Goal: Information Seeking & Learning: Compare options

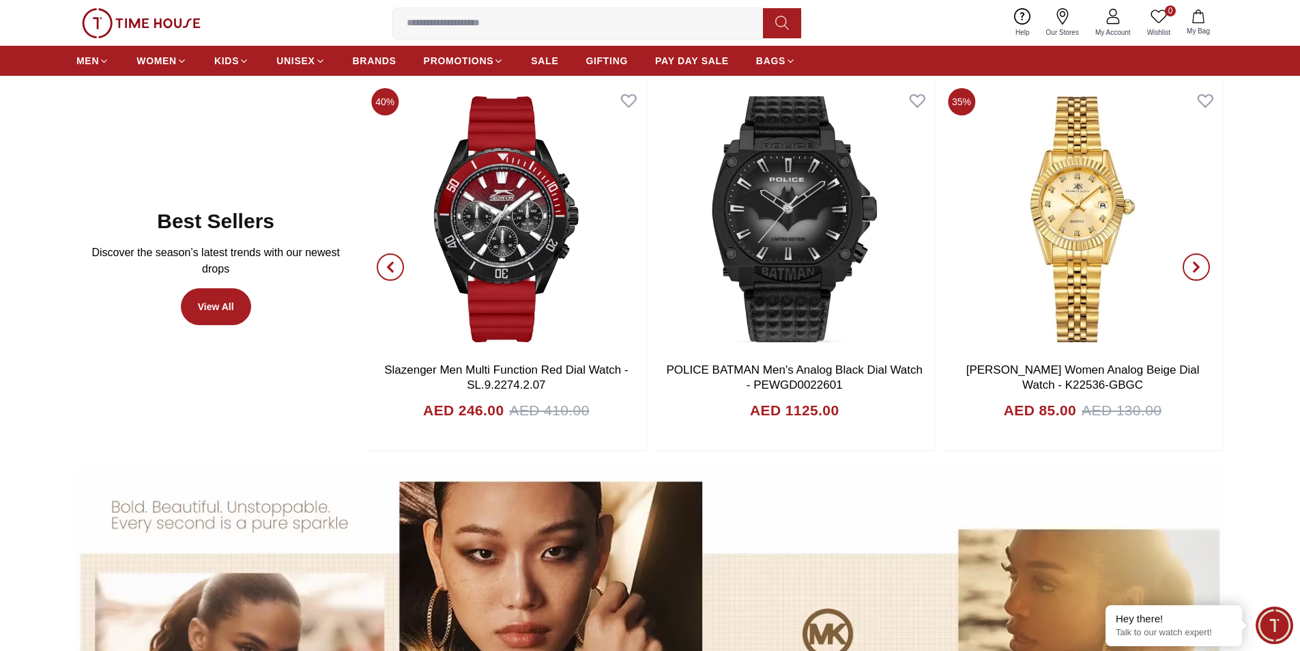
scroll to position [887, 0]
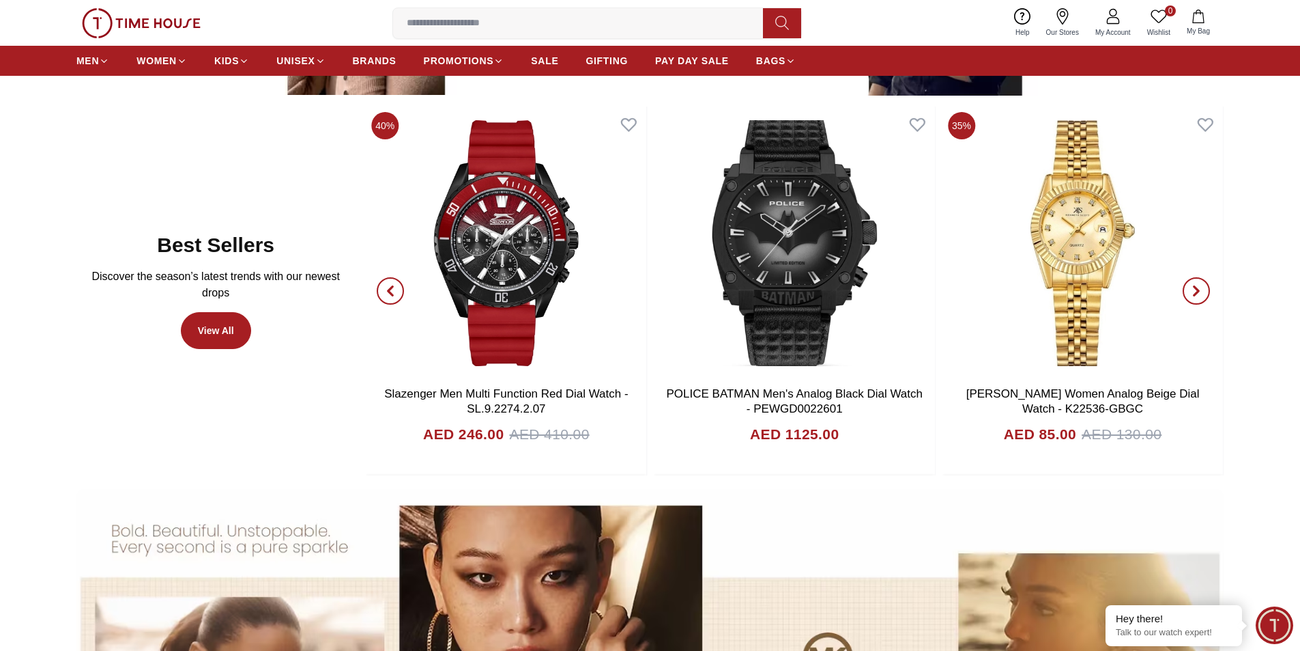
click at [1192, 285] on icon "button" at bounding box center [1196, 290] width 11 height 11
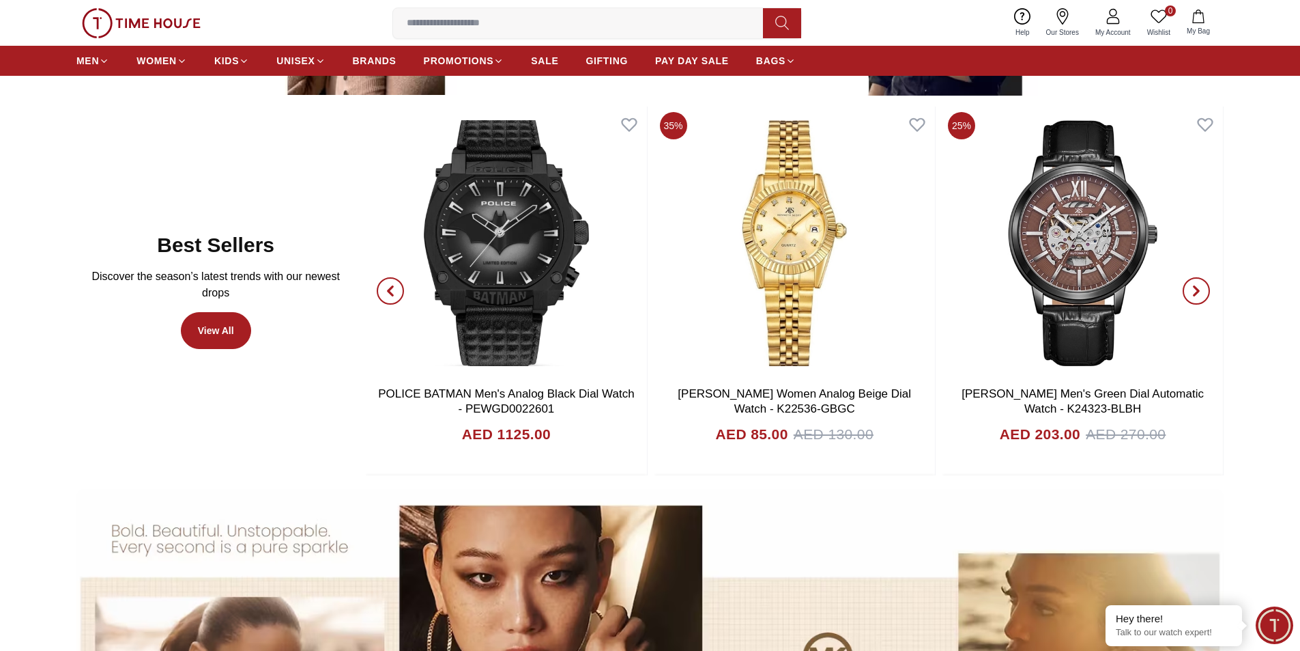
click at [1192, 285] on icon "button" at bounding box center [1196, 290] width 11 height 11
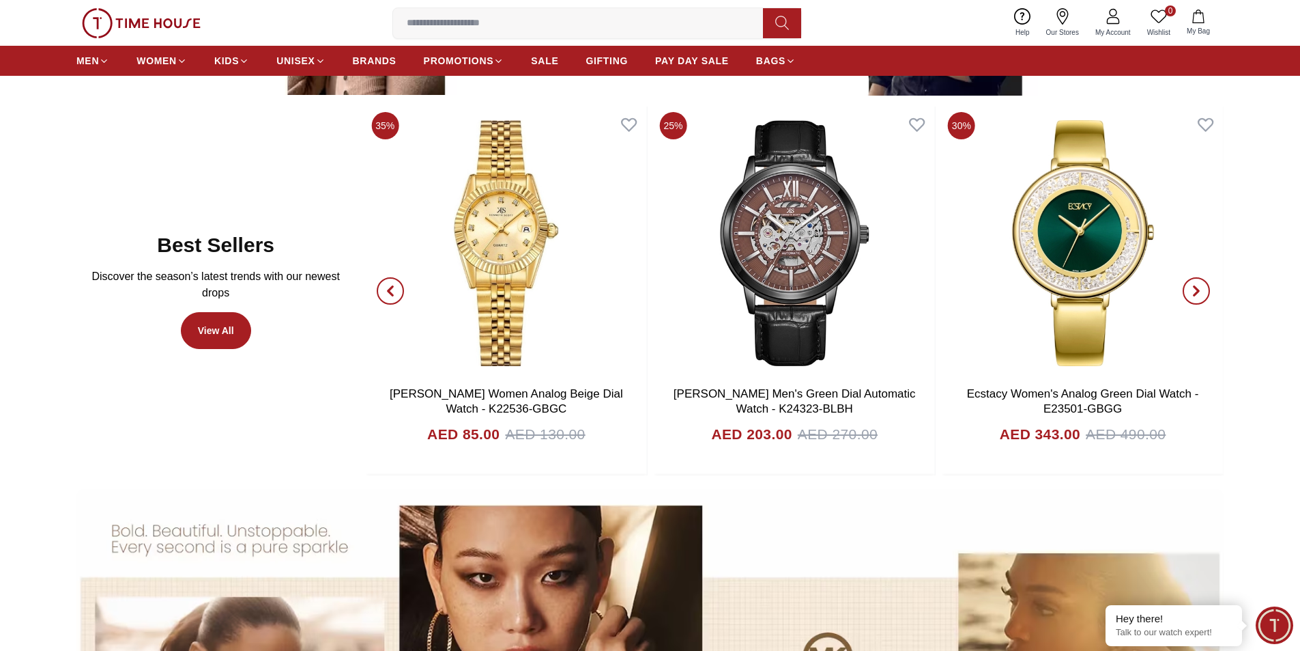
click at [1192, 285] on icon "button" at bounding box center [1196, 290] width 11 height 11
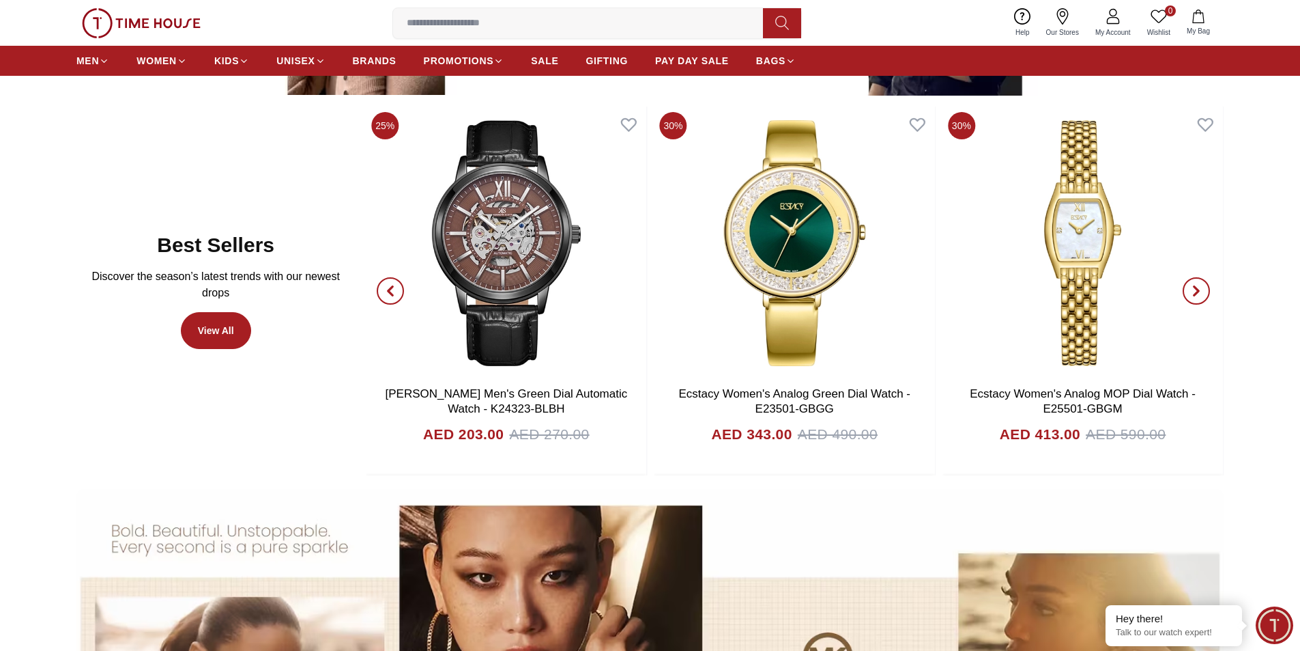
click at [1192, 285] on icon "button" at bounding box center [1196, 290] width 11 height 11
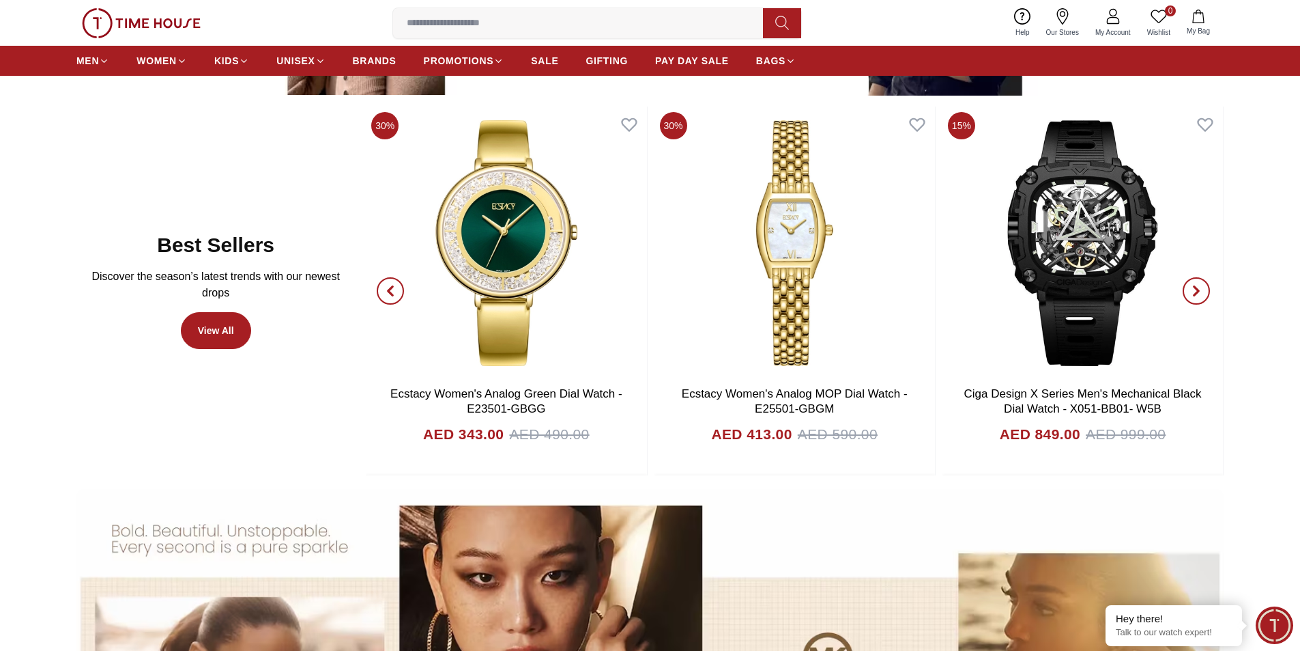
click at [1192, 285] on icon "button" at bounding box center [1196, 290] width 11 height 11
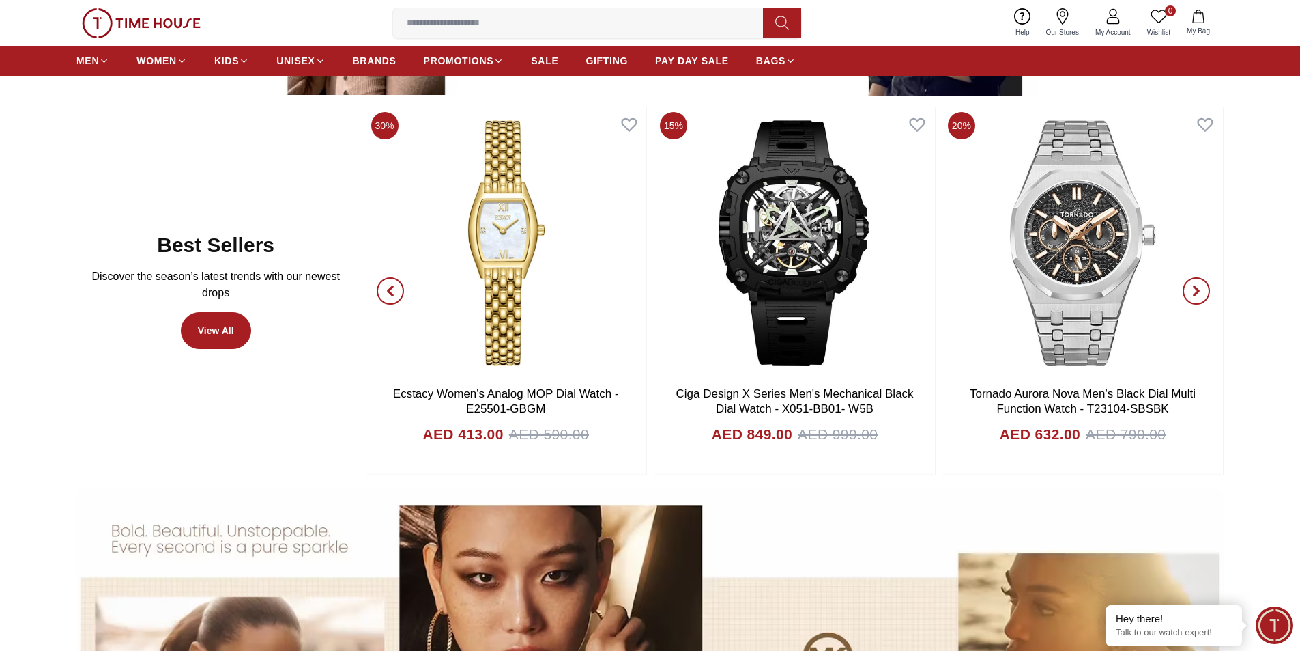
click at [1192, 285] on icon "button" at bounding box center [1196, 290] width 11 height 11
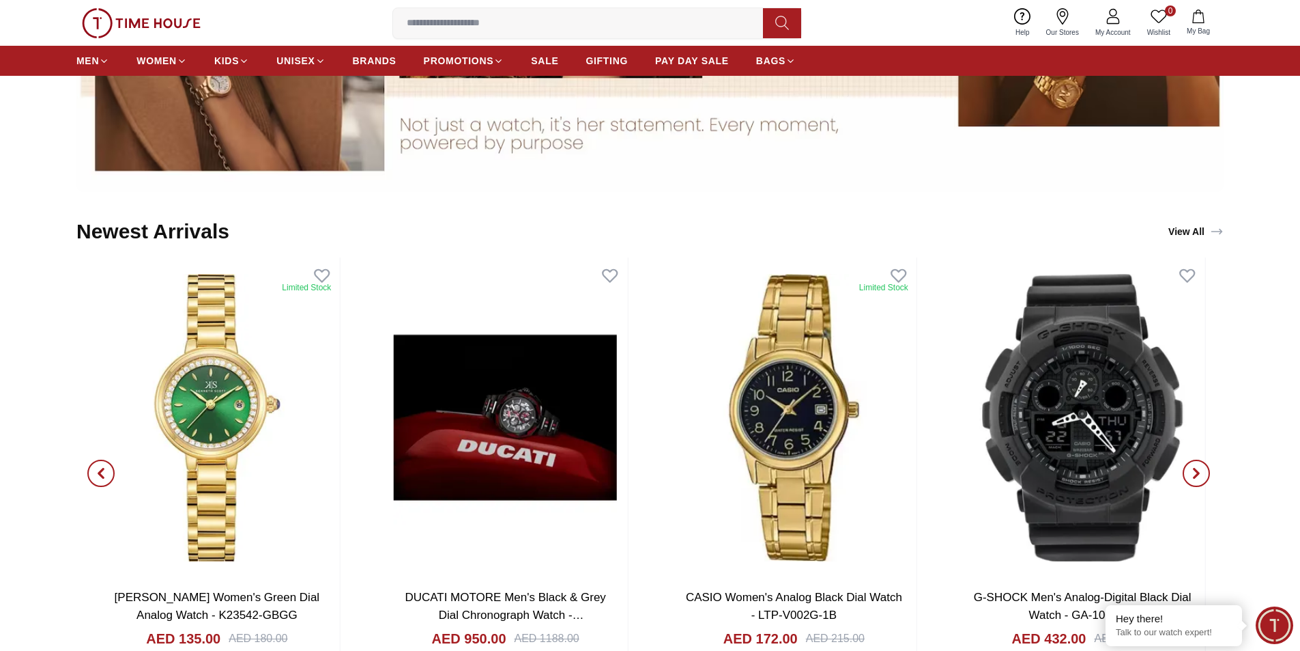
scroll to position [1638, 0]
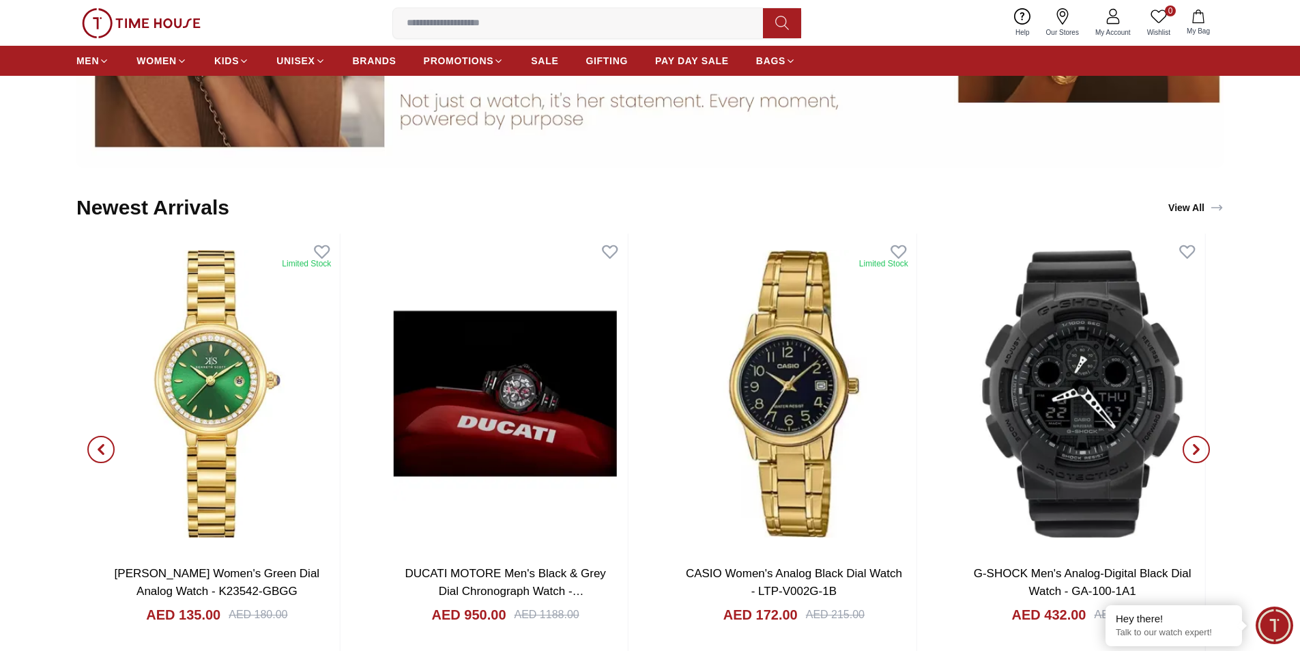
click at [102, 451] on icon "button" at bounding box center [101, 449] width 11 height 11
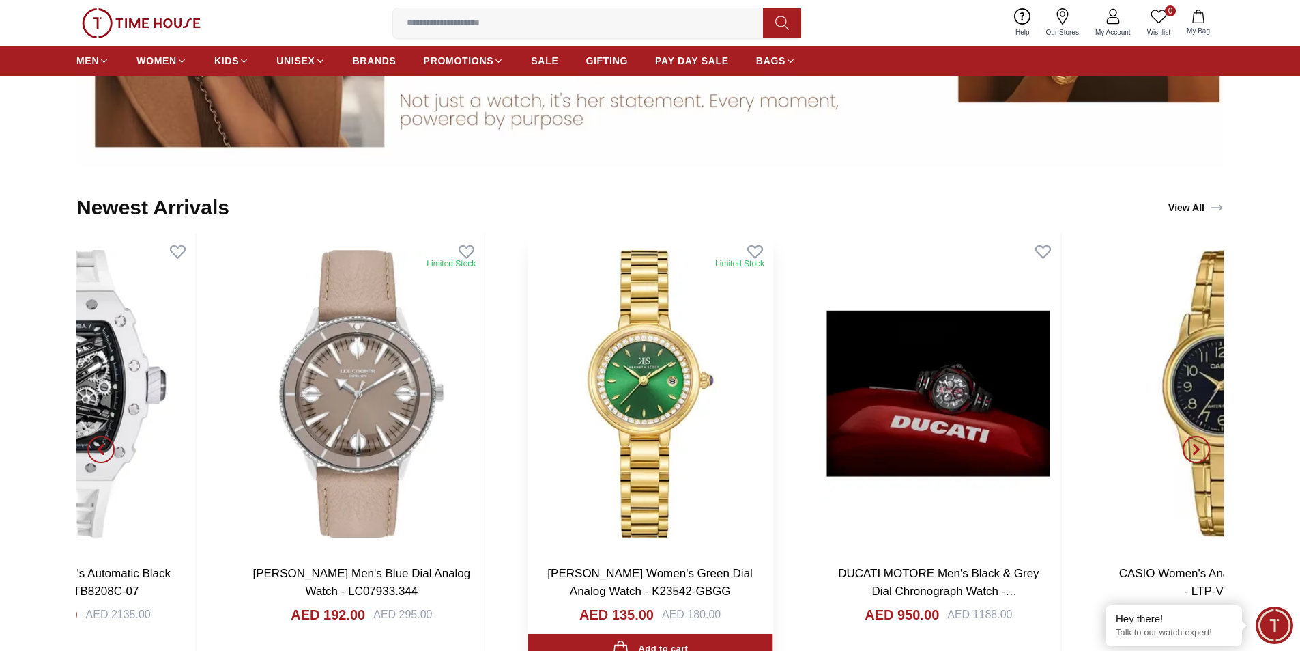
click at [608, 561] on div "Kenneth Scott Women's Green Dial Analog Watch - K23542-GBGG AED 135.00 AED 180.…" at bounding box center [650, 609] width 245 height 111
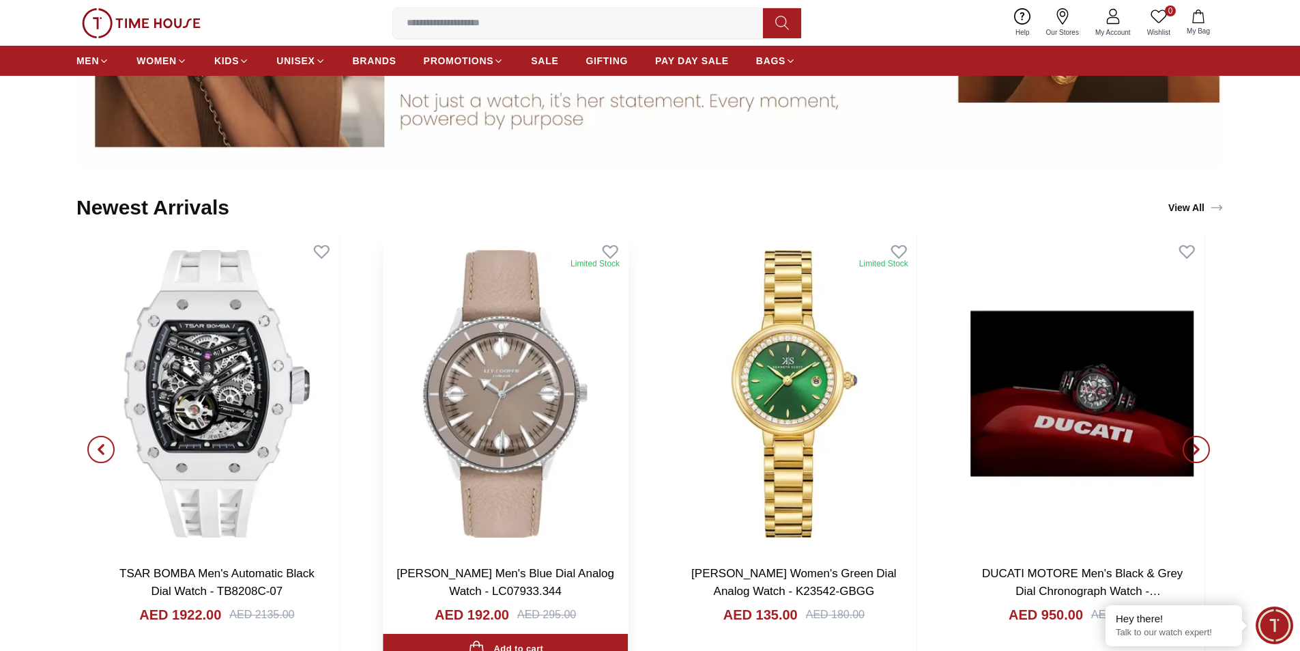
click at [423, 486] on img at bounding box center [505, 393] width 245 height 320
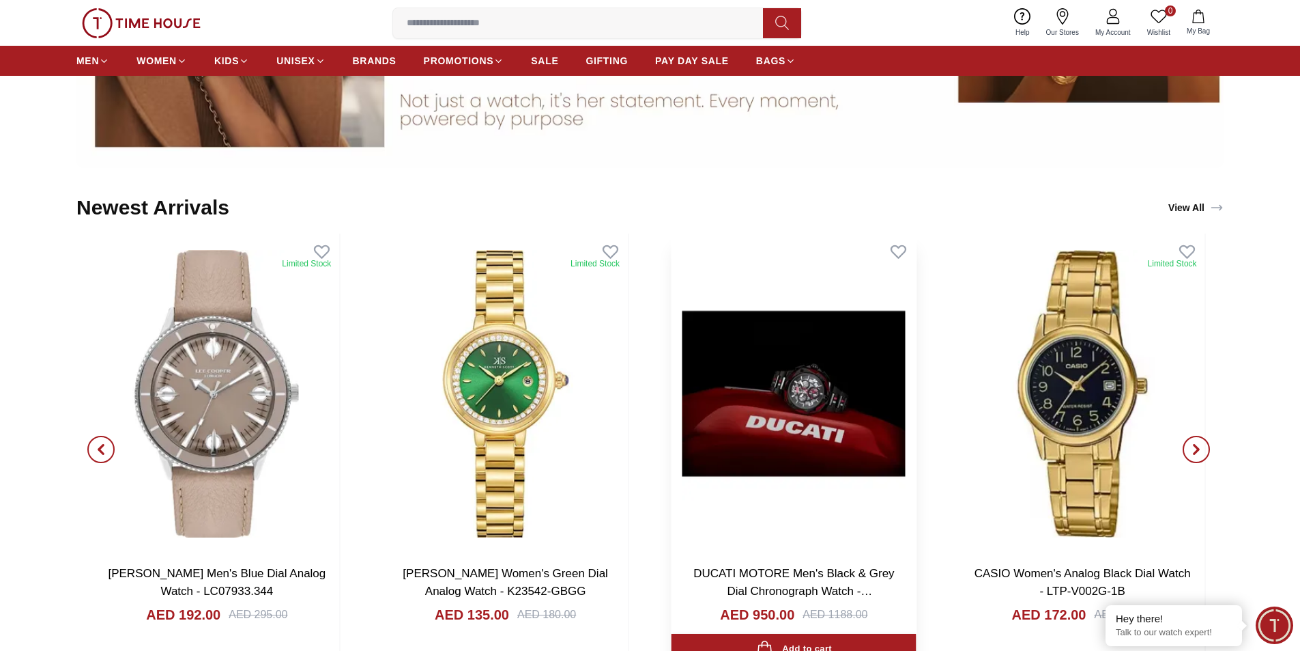
click at [672, 465] on img at bounding box center [794, 393] width 245 height 320
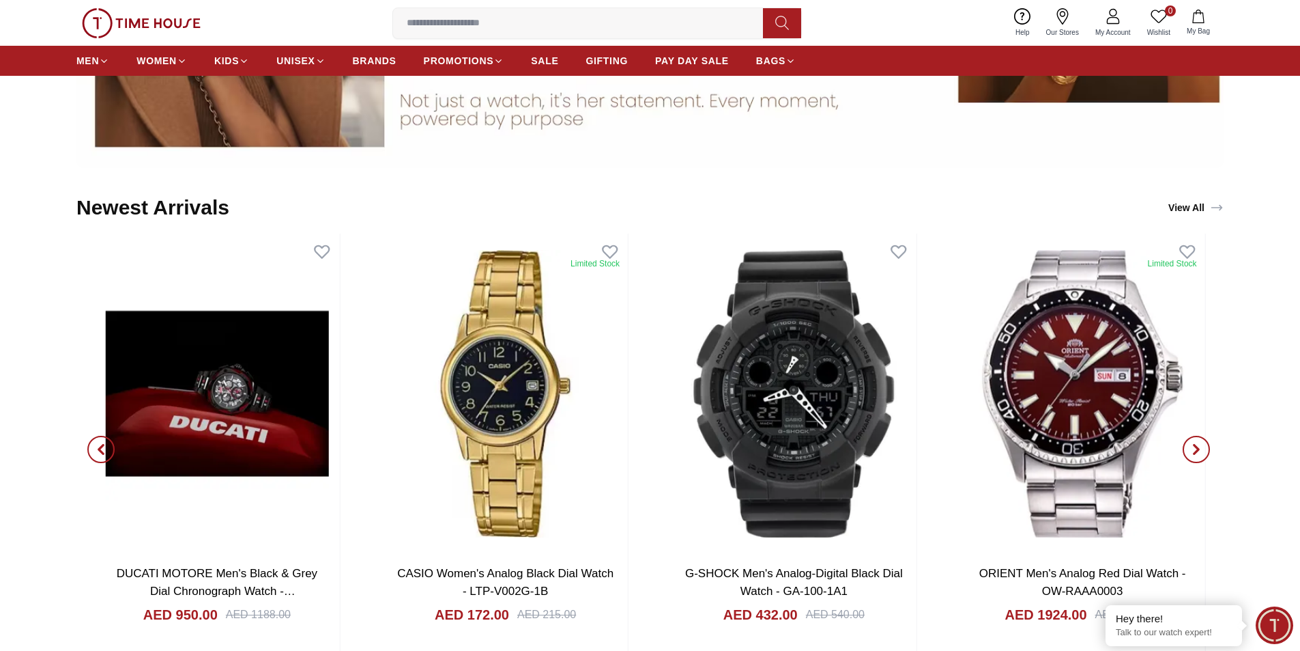
scroll to position [1707, 0]
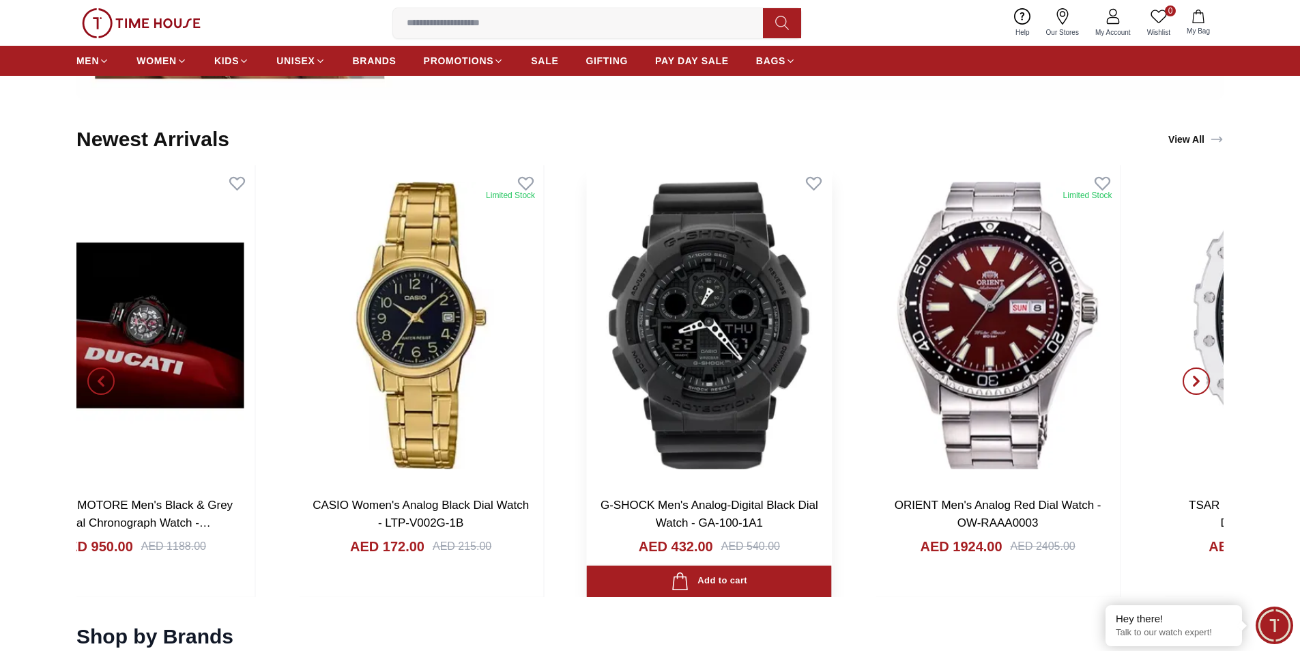
click at [587, 442] on img at bounding box center [709, 325] width 245 height 320
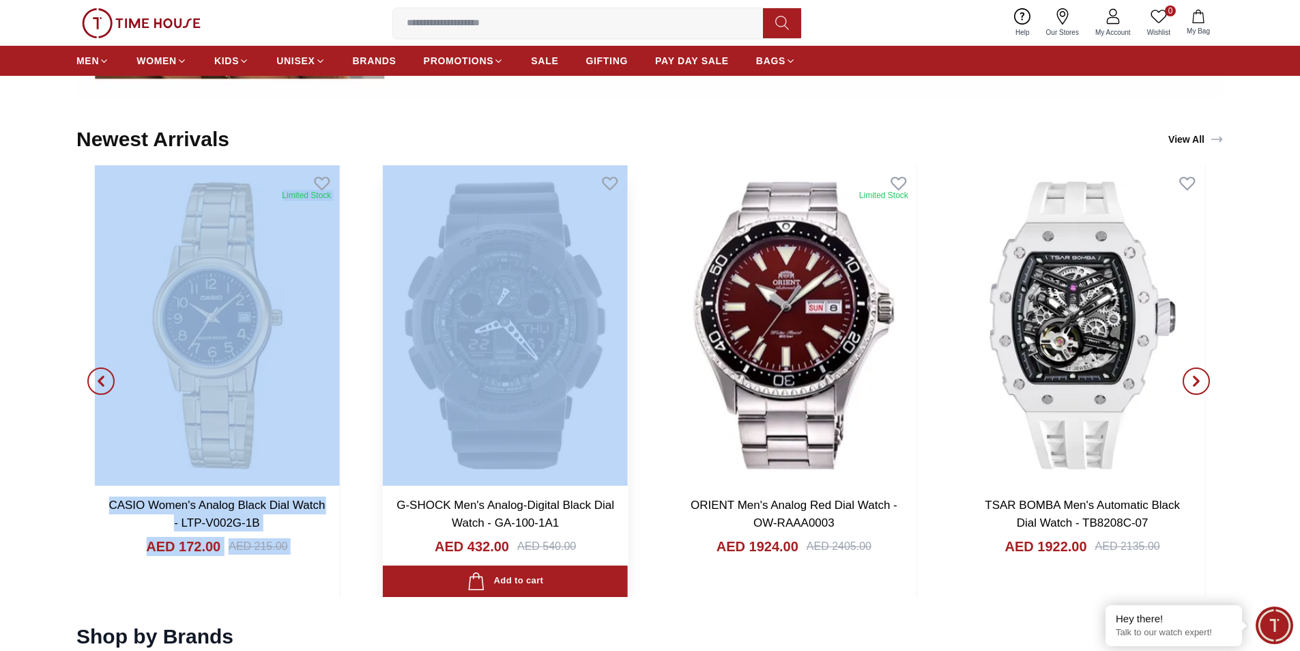
drag, startPoint x: 575, startPoint y: 435, endPoint x: 425, endPoint y: 455, distance: 150.8
click at [426, 455] on div "Limited Stock Lee Cooper Men's Blue Dial Analog Watch - LC07933.344 AED 192.00 …" at bounding box center [650, 380] width 1148 height 431
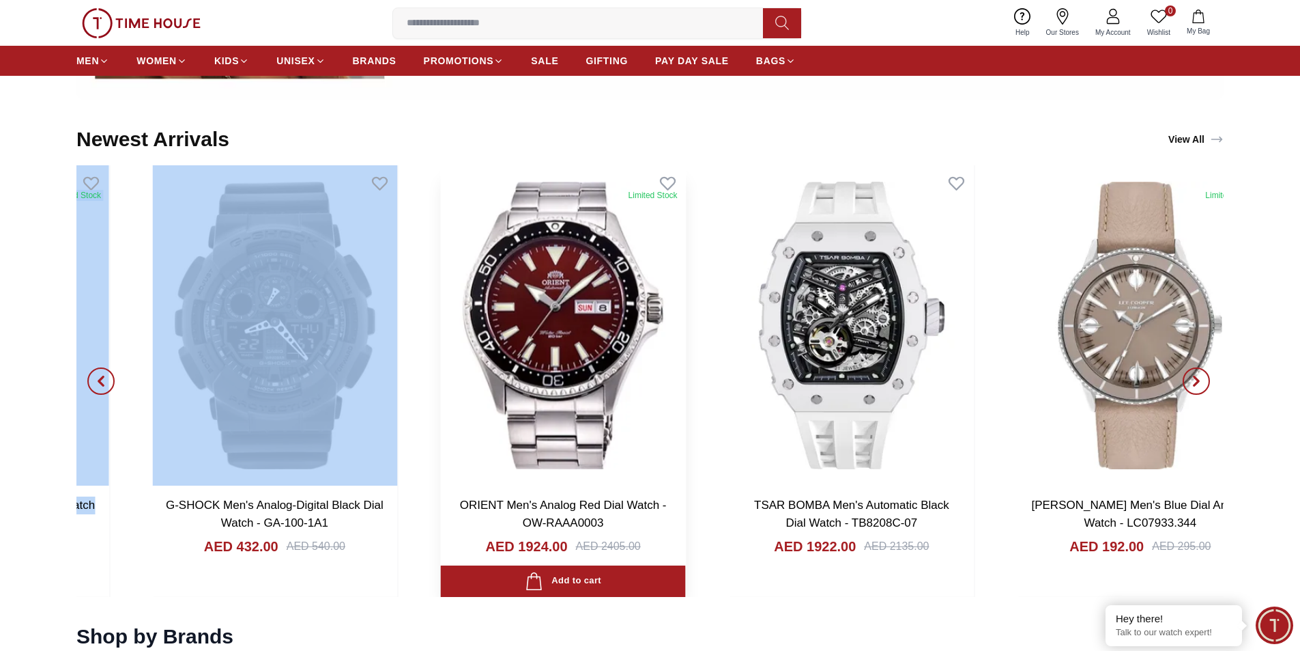
click at [441, 440] on img at bounding box center [563, 325] width 245 height 320
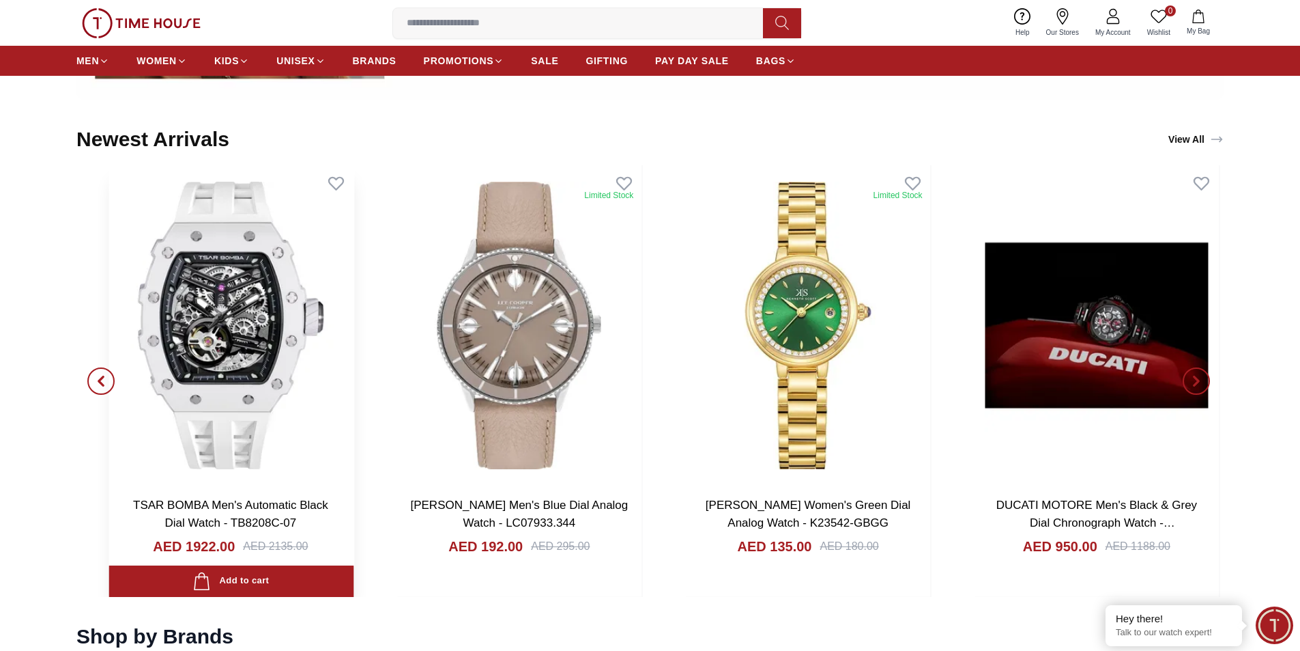
click at [147, 421] on div "TSAR BOMBA Men's Automatic Black Dial Watch - TB8208C-07 AED 1922.00 AED 2135.0…" at bounding box center [232, 380] width 282 height 431
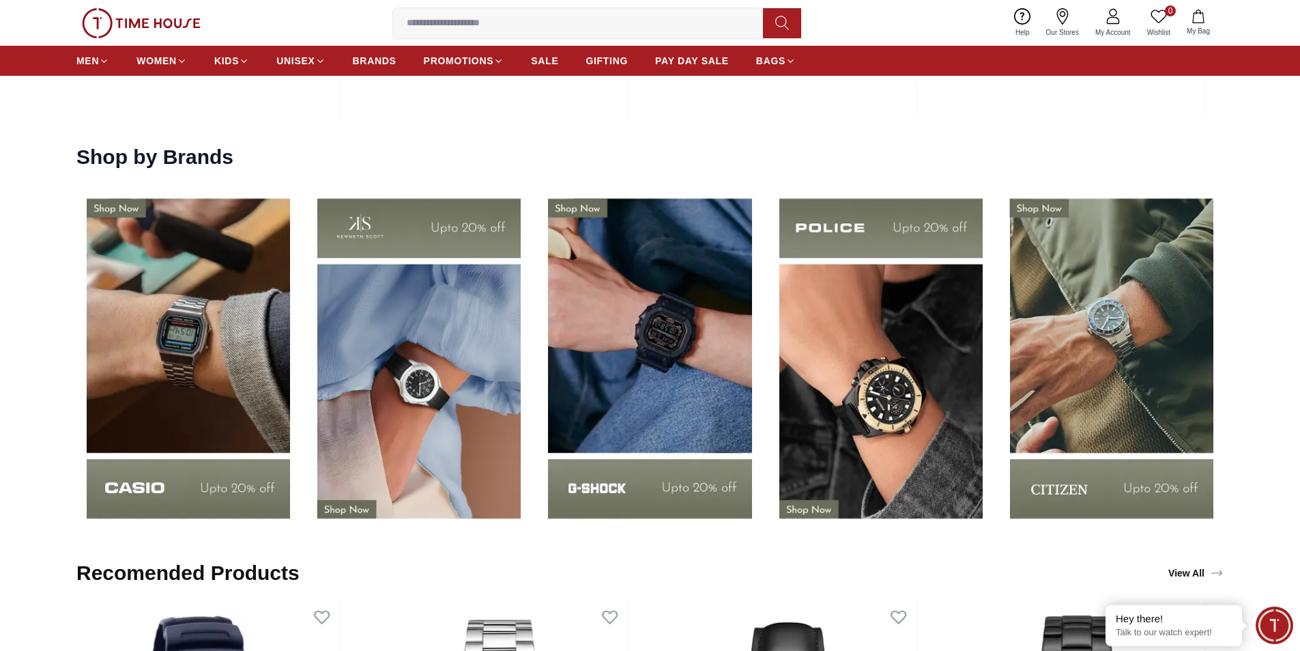
scroll to position [2184, 0]
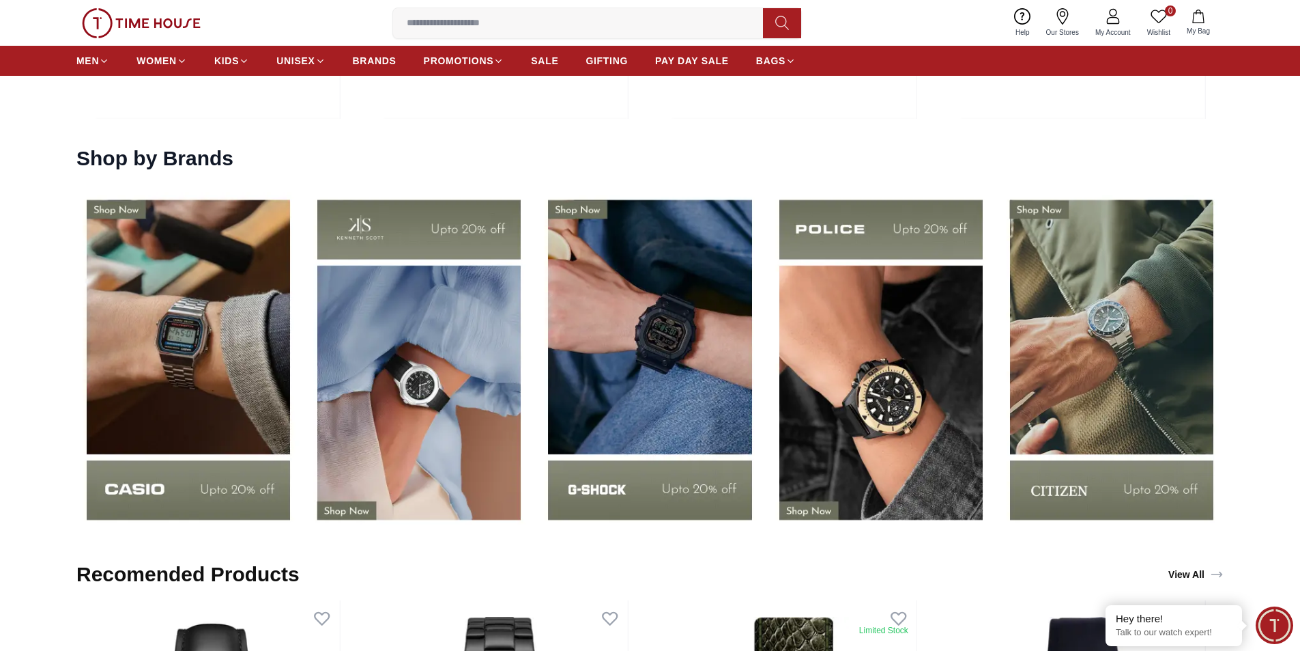
click at [132, 393] on div at bounding box center [650, 359] width 1148 height 350
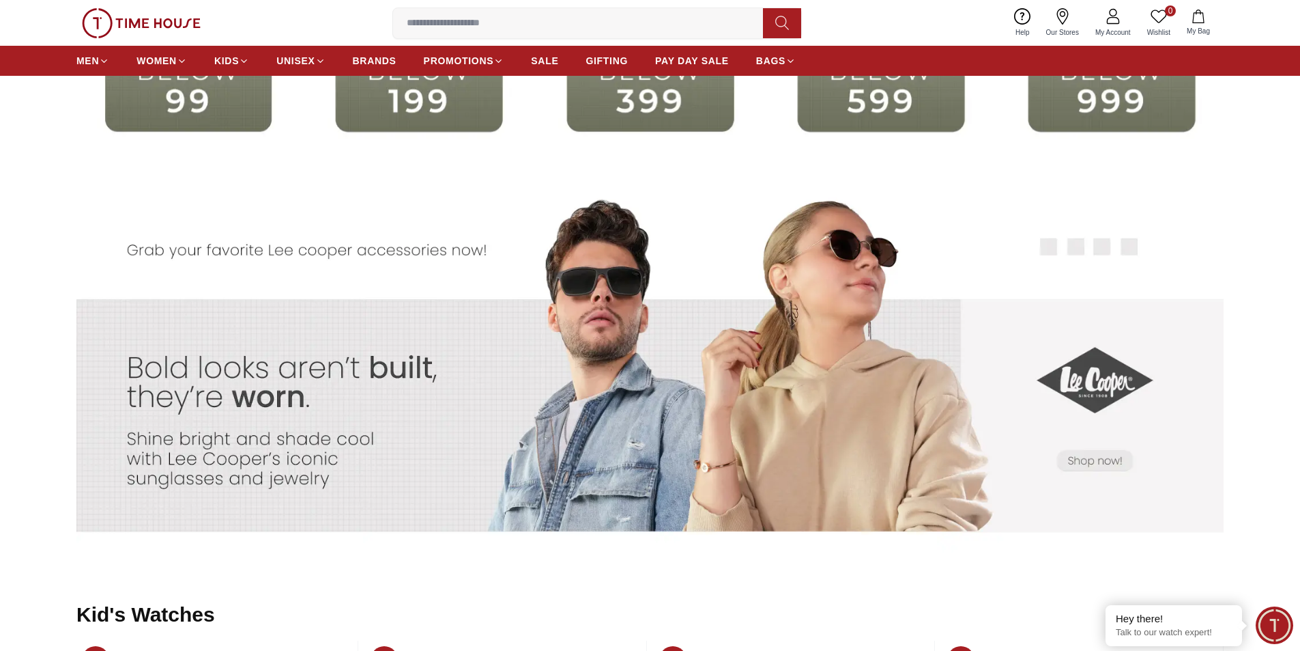
scroll to position [3004, 0]
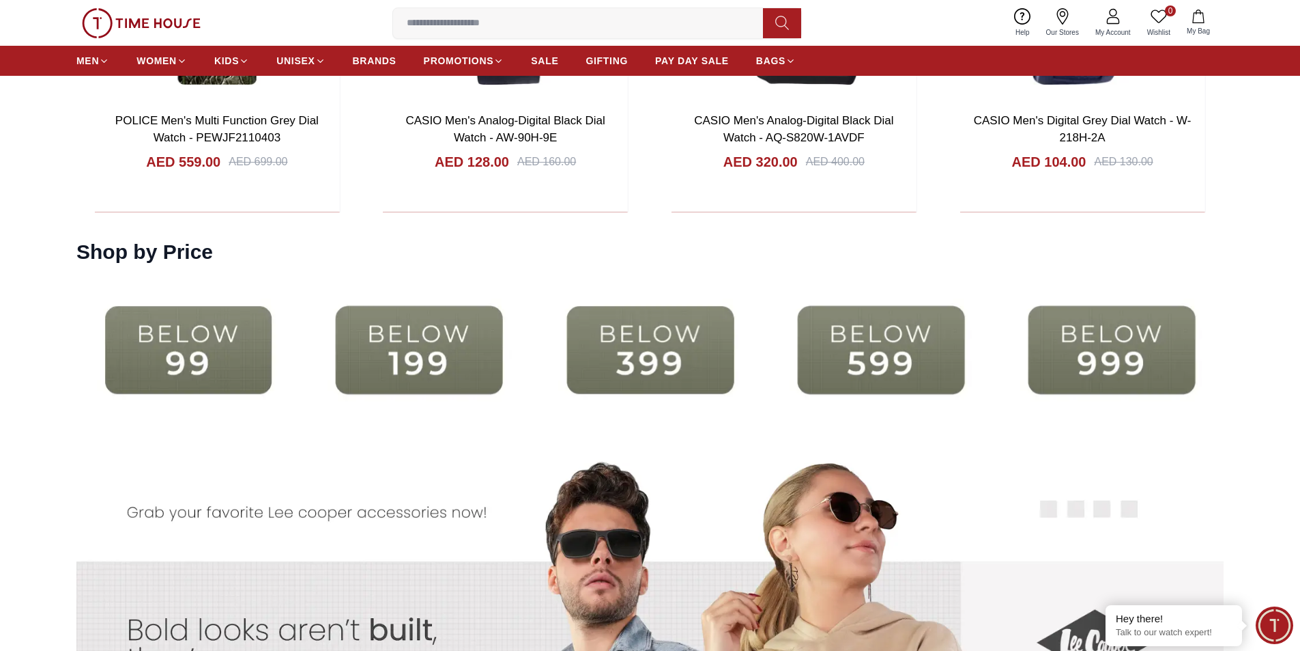
click at [412, 350] on img at bounding box center [419, 350] width 224 height 144
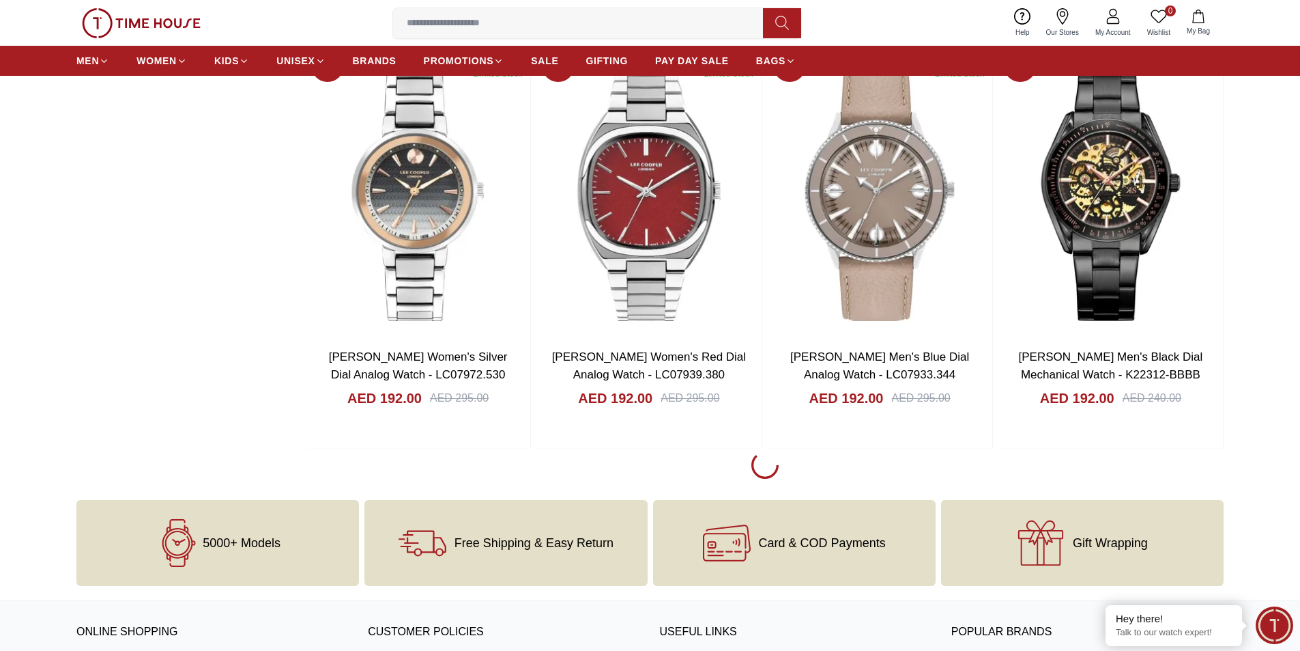
scroll to position [1843, 0]
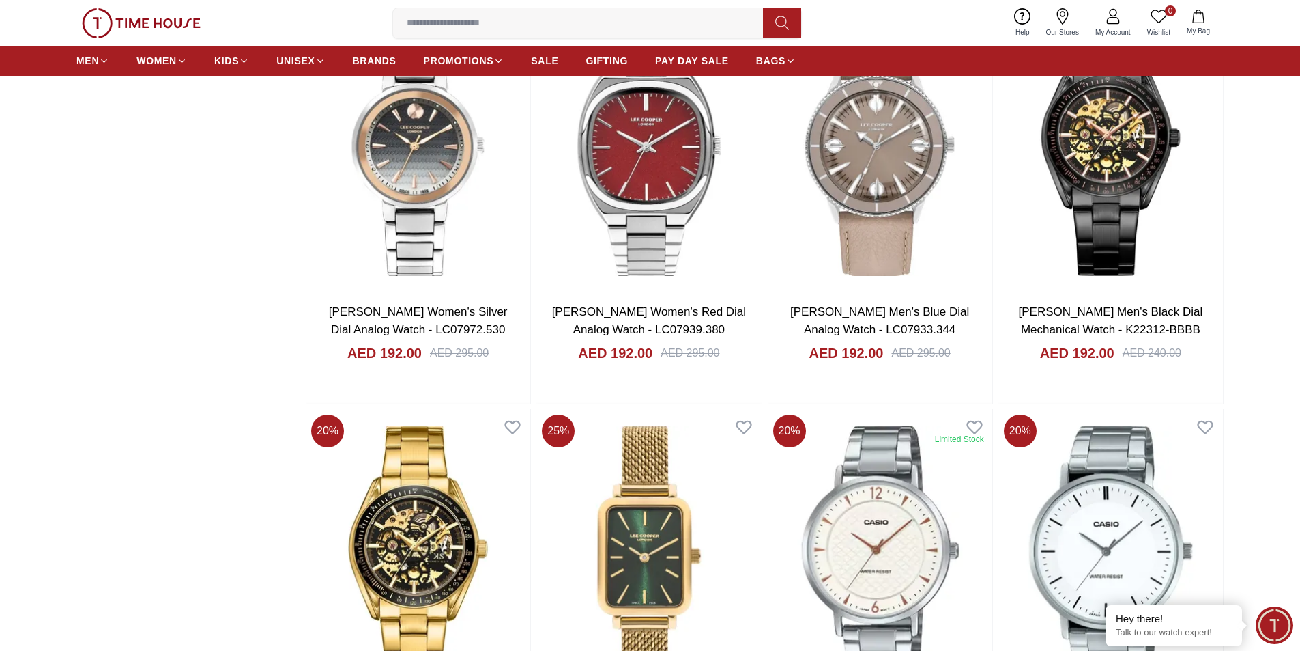
scroll to position [2116, 0]
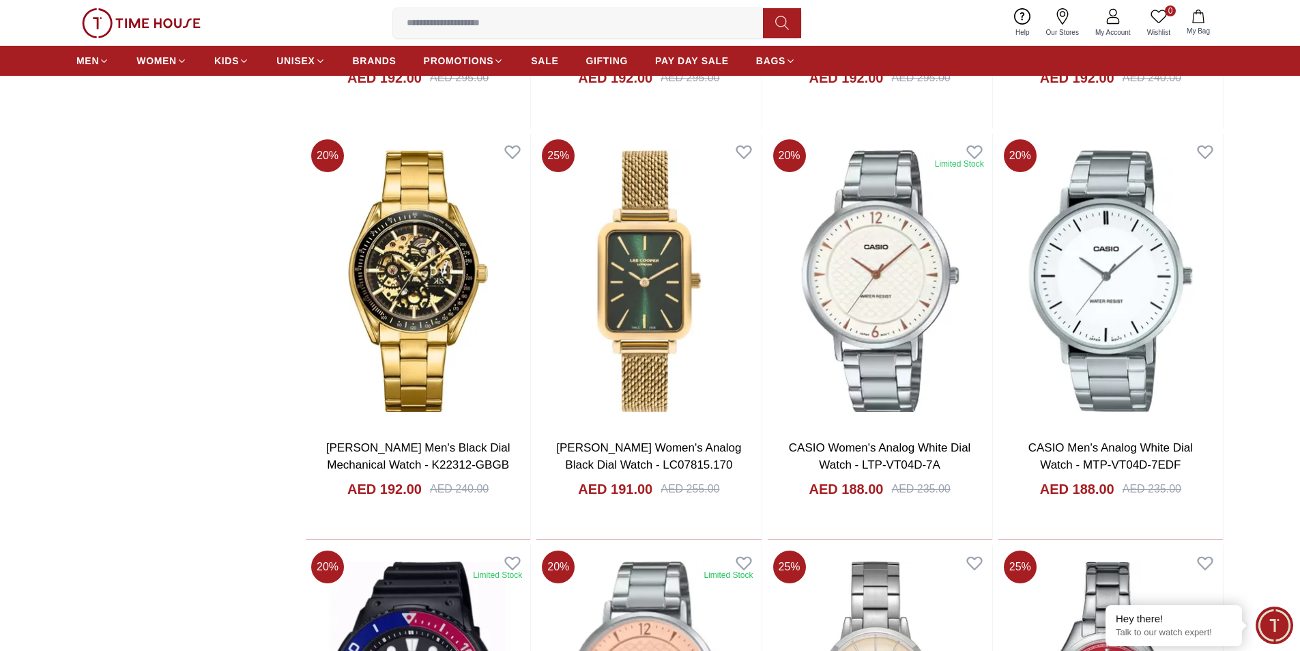
scroll to position [2116, 0]
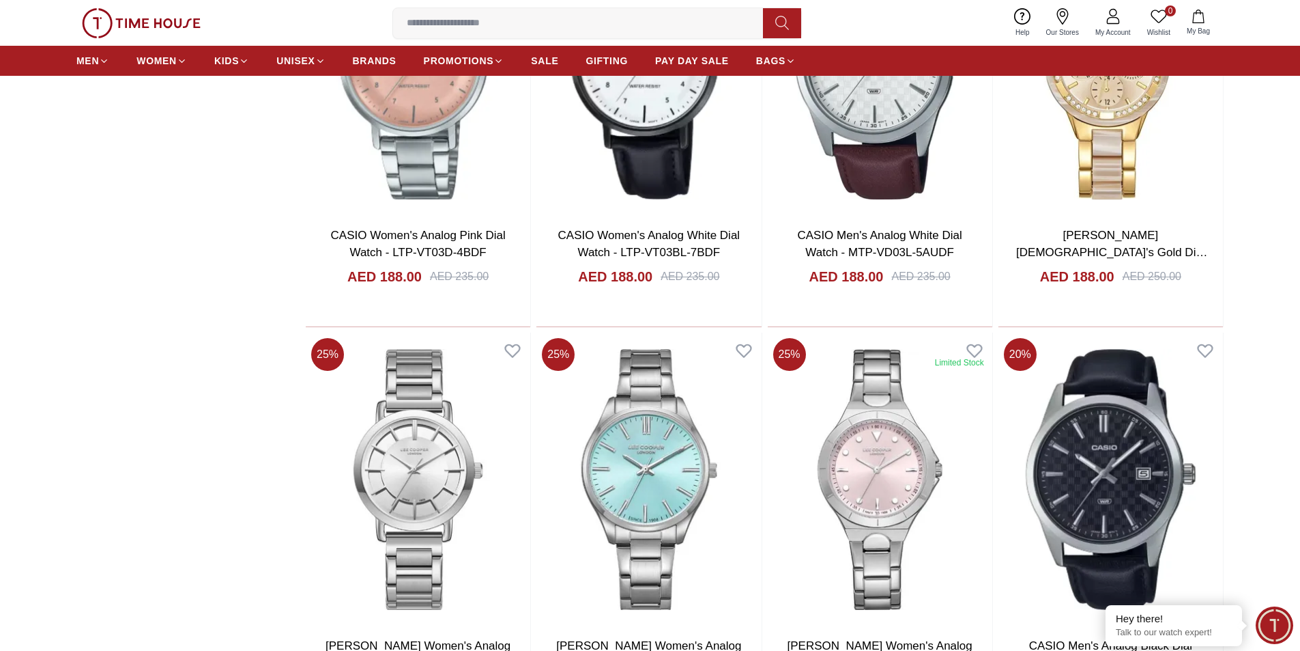
scroll to position [4505, 0]
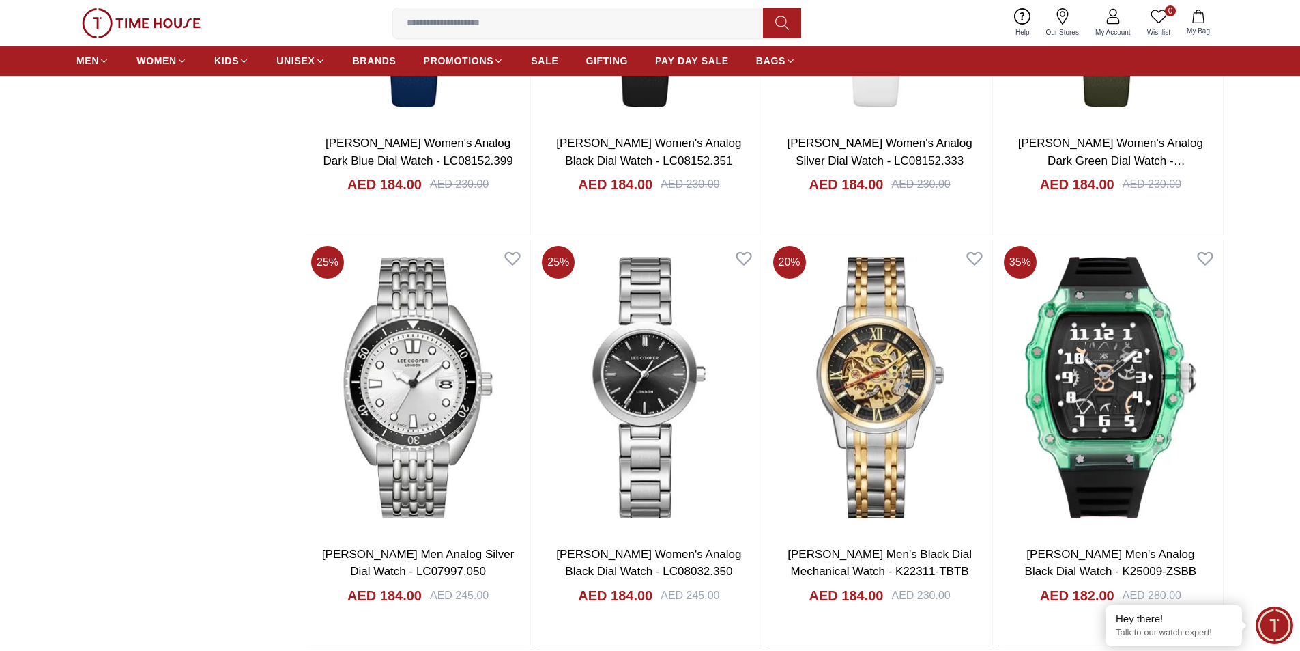
scroll to position [6529, 0]
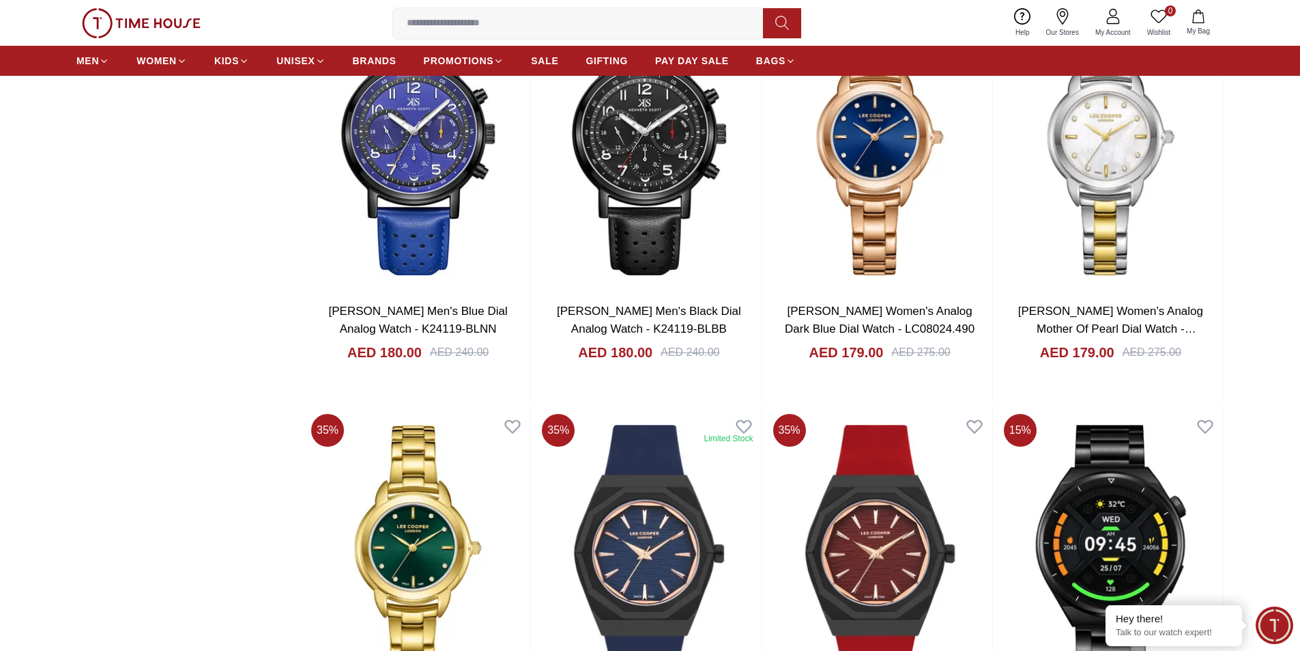
scroll to position [9260, 0]
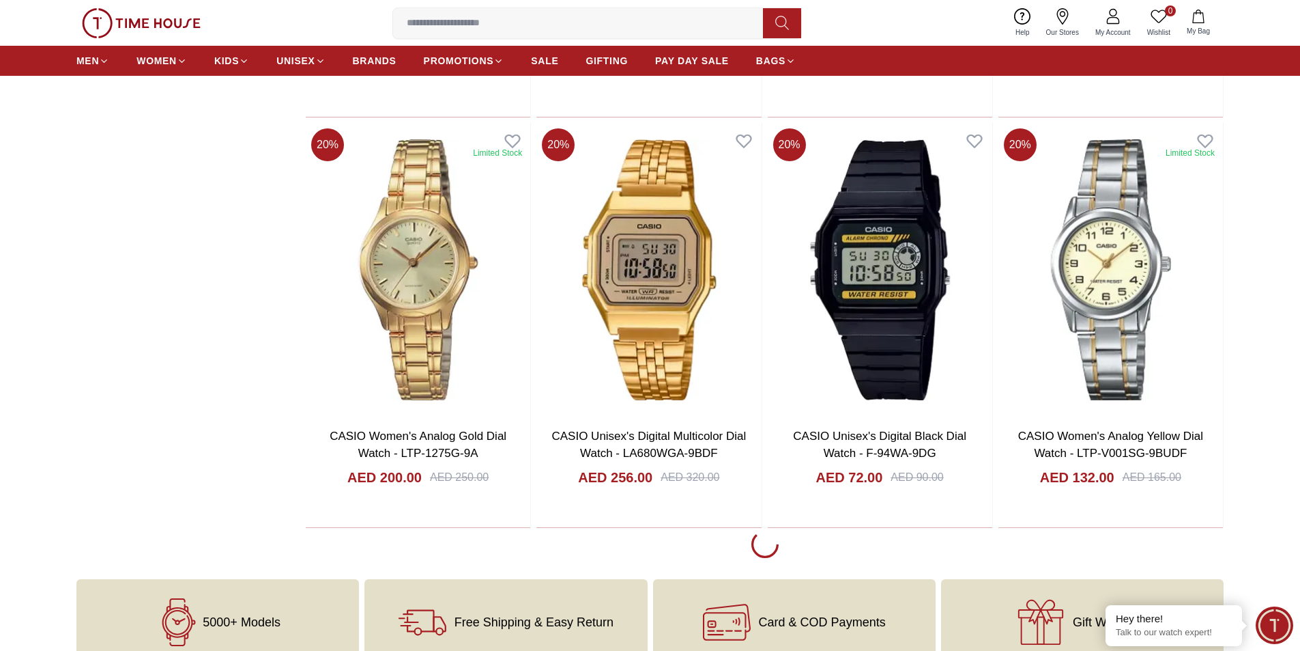
scroll to position [2321, 0]
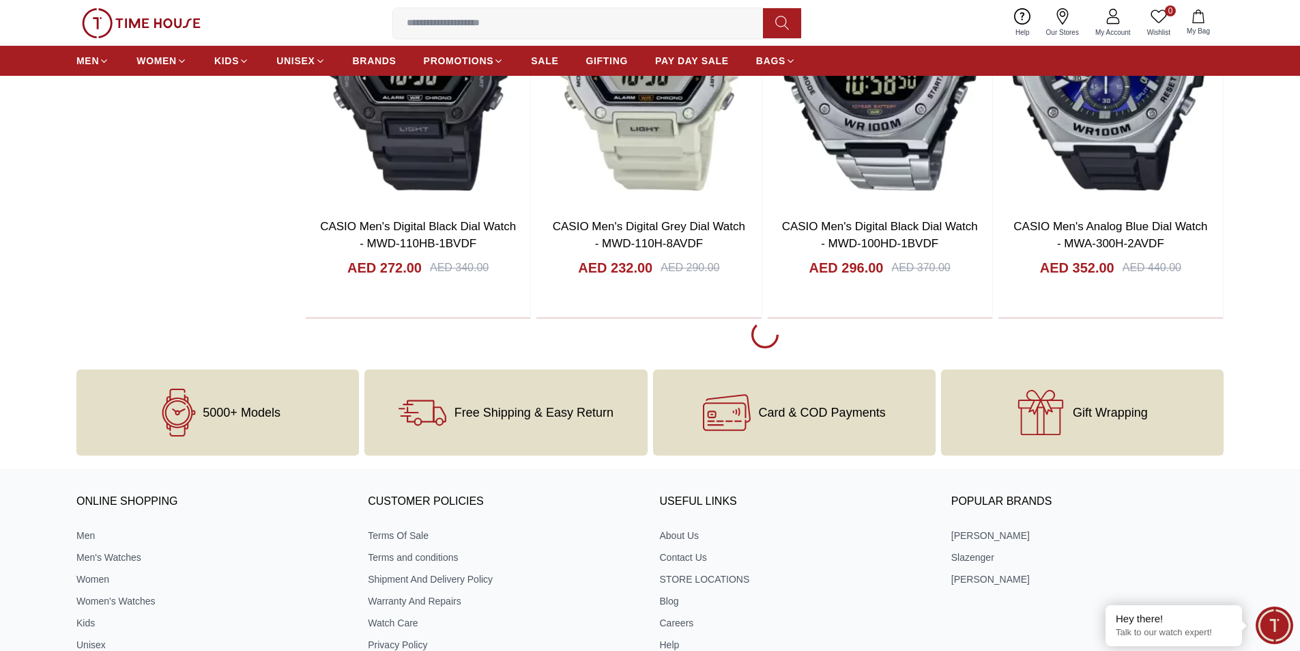
scroll to position [6758, 0]
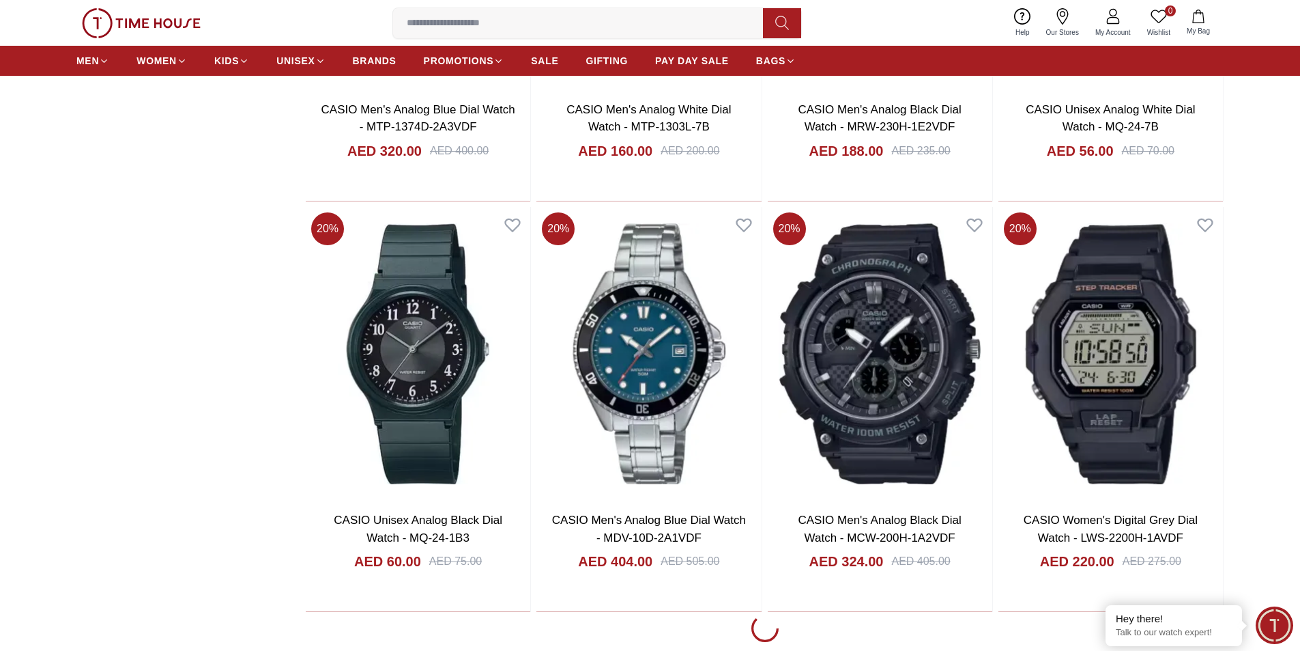
scroll to position [10717, 0]
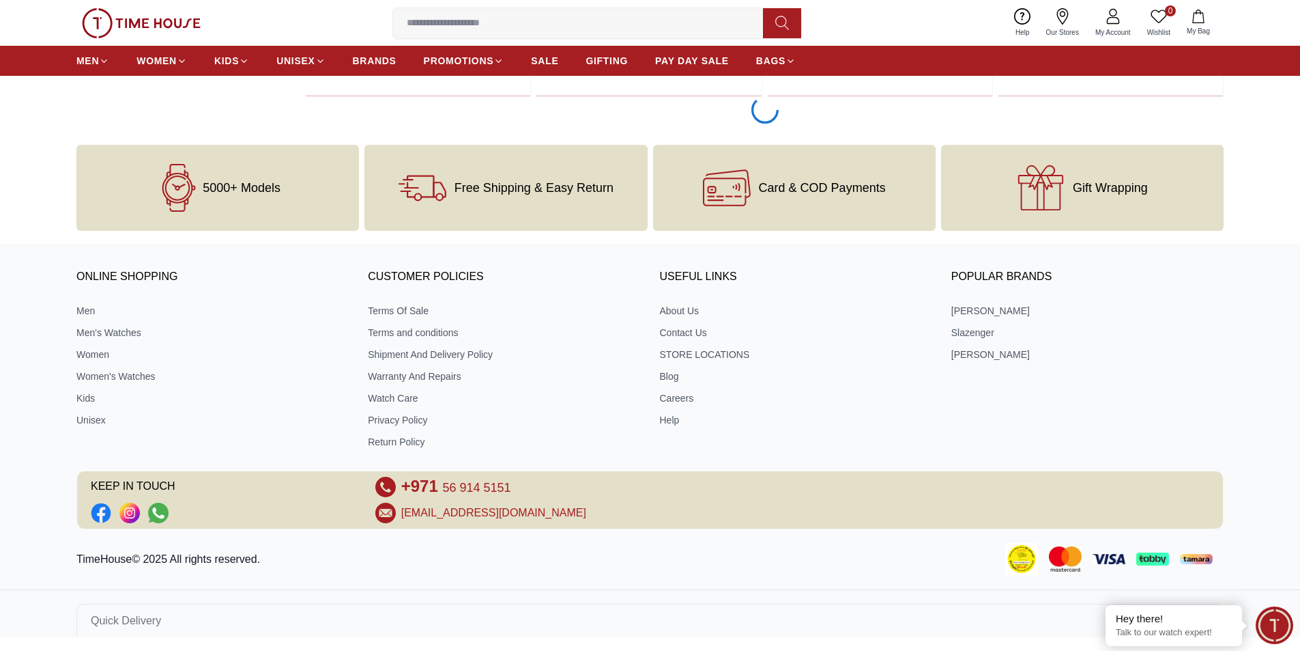
scroll to position [14729, 0]
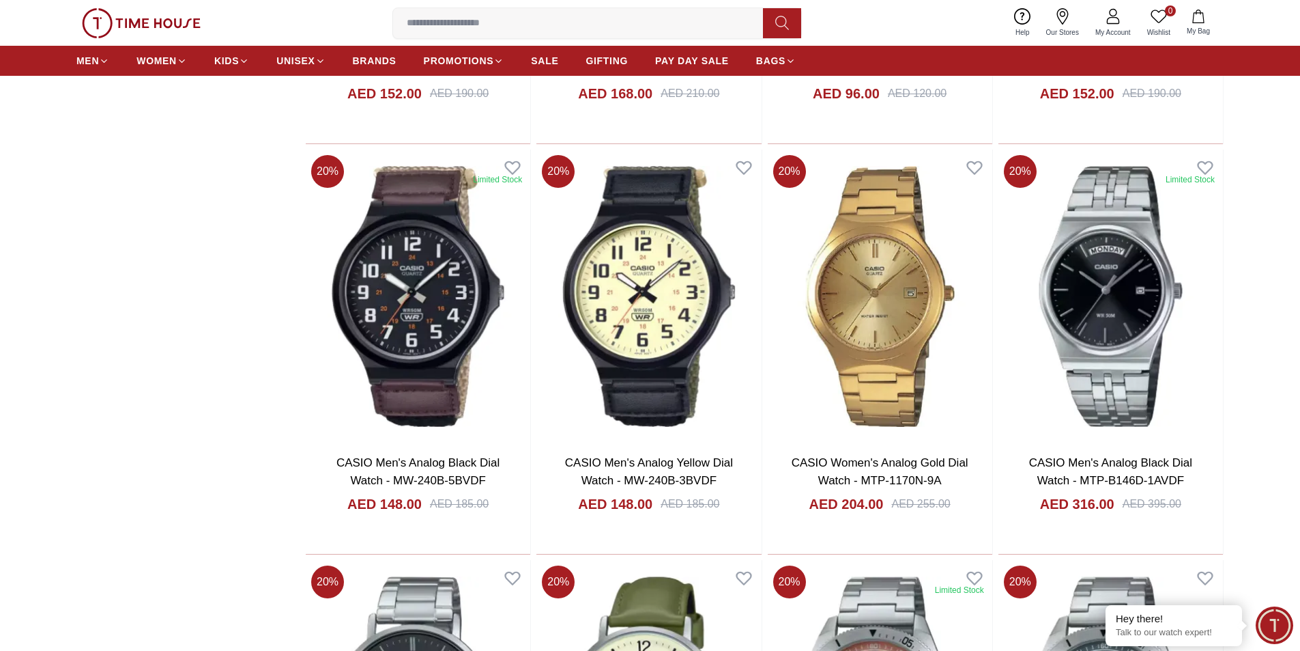
scroll to position [15070, 0]
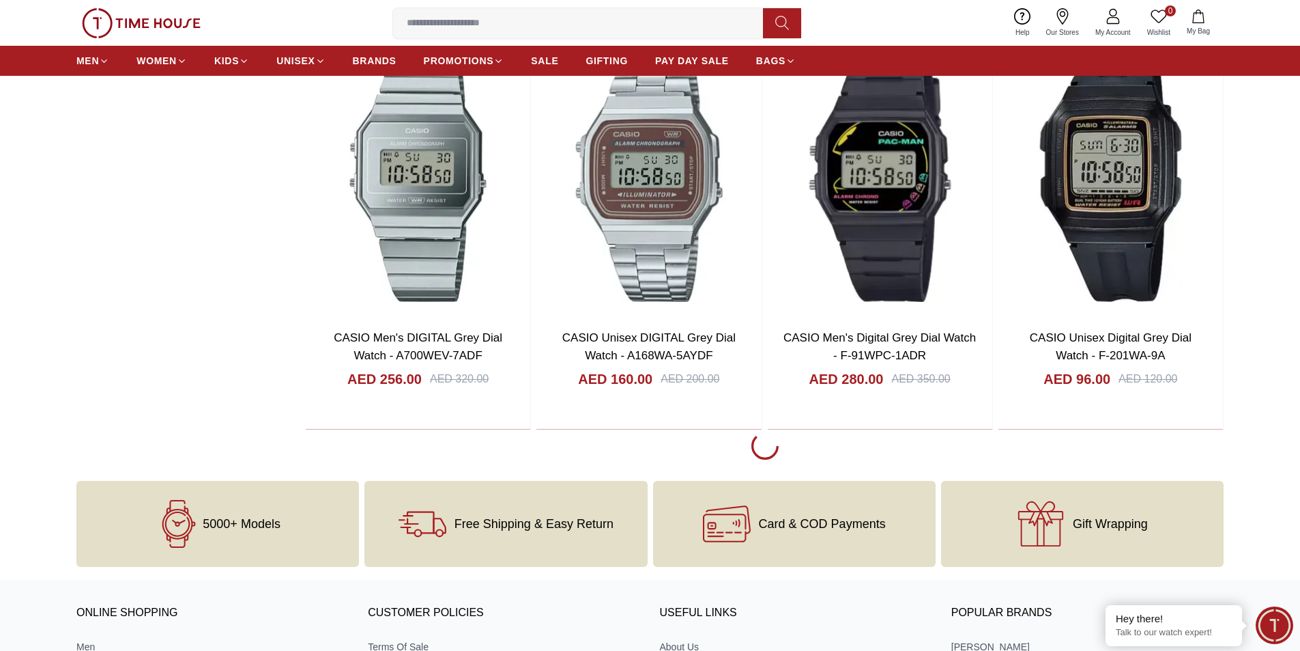
scroll to position [19029, 0]
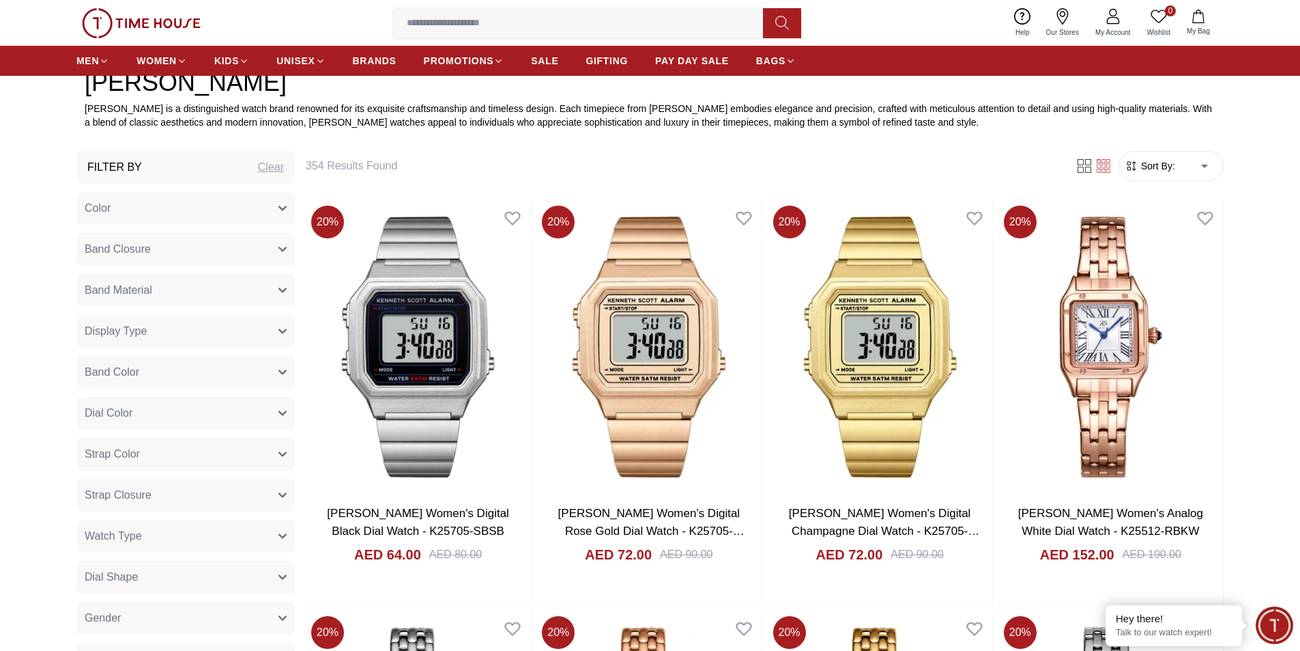
scroll to position [1024, 0]
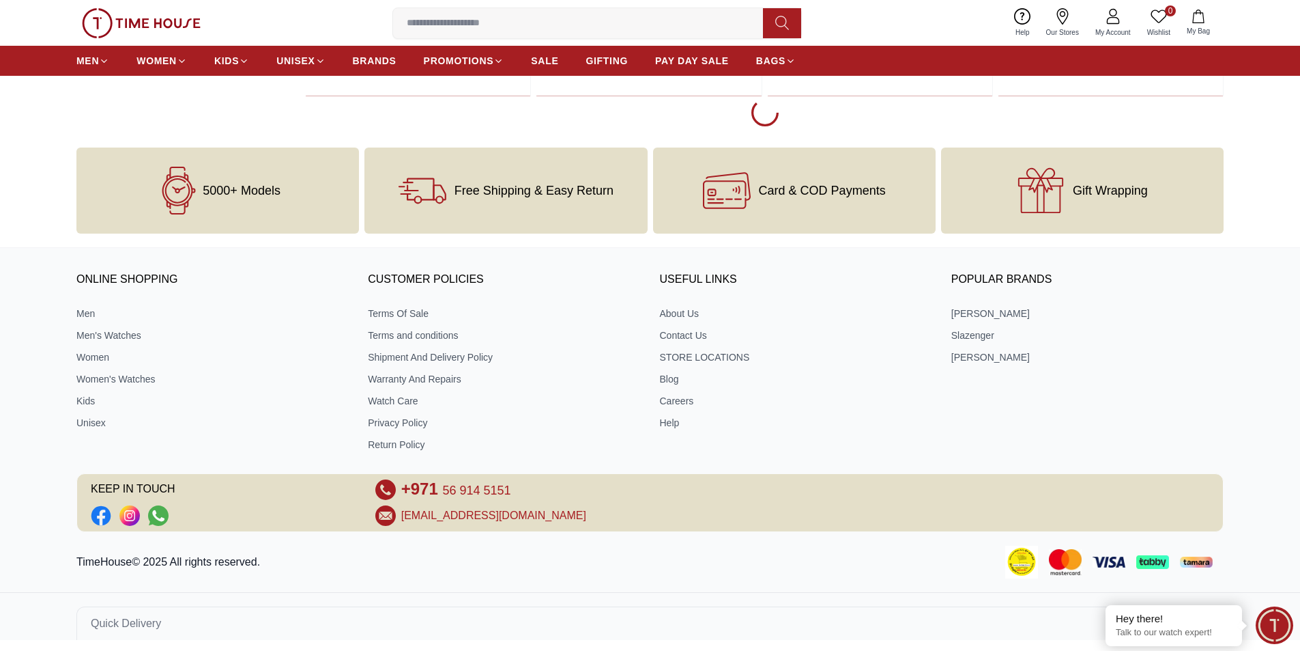
scroll to position [2356, 0]
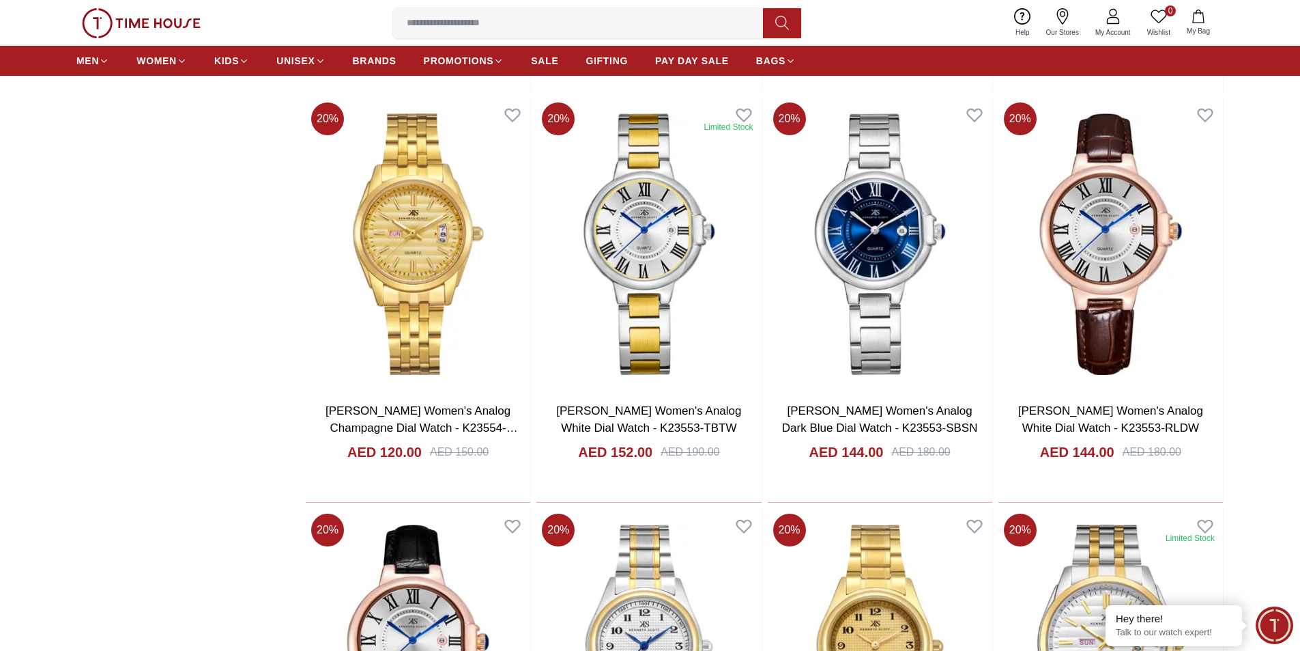
scroll to position [4062, 0]
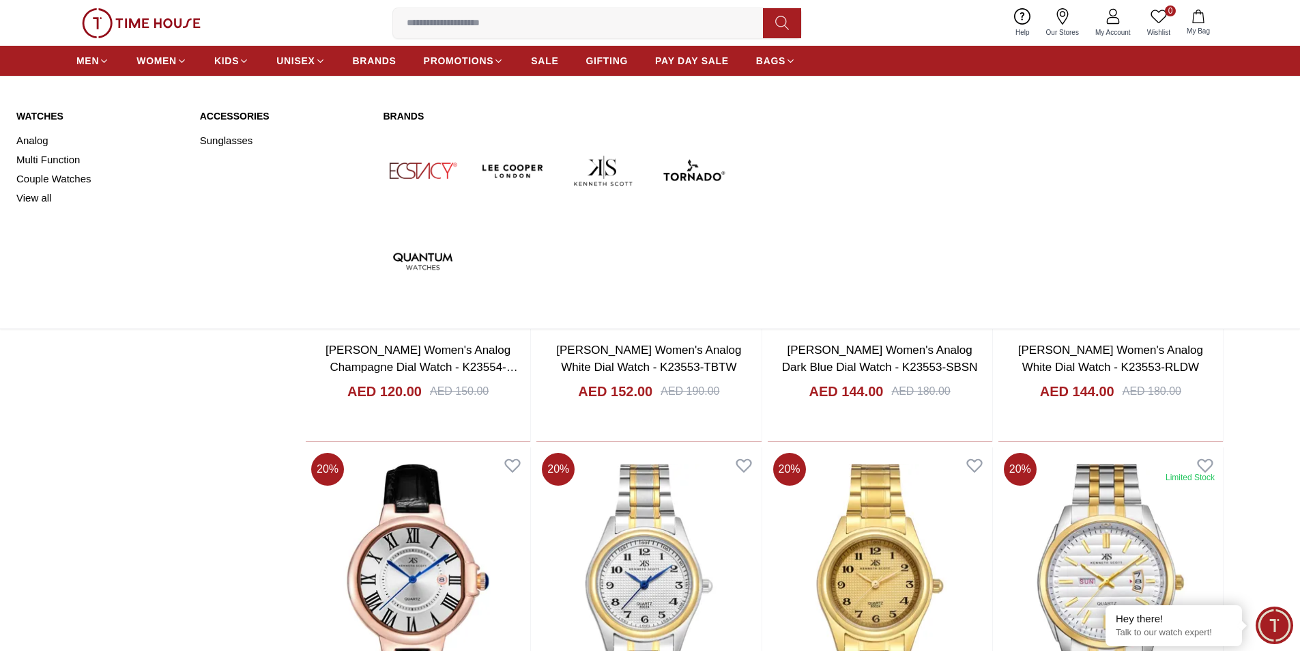
click at [423, 173] on img at bounding box center [422, 170] width 79 height 79
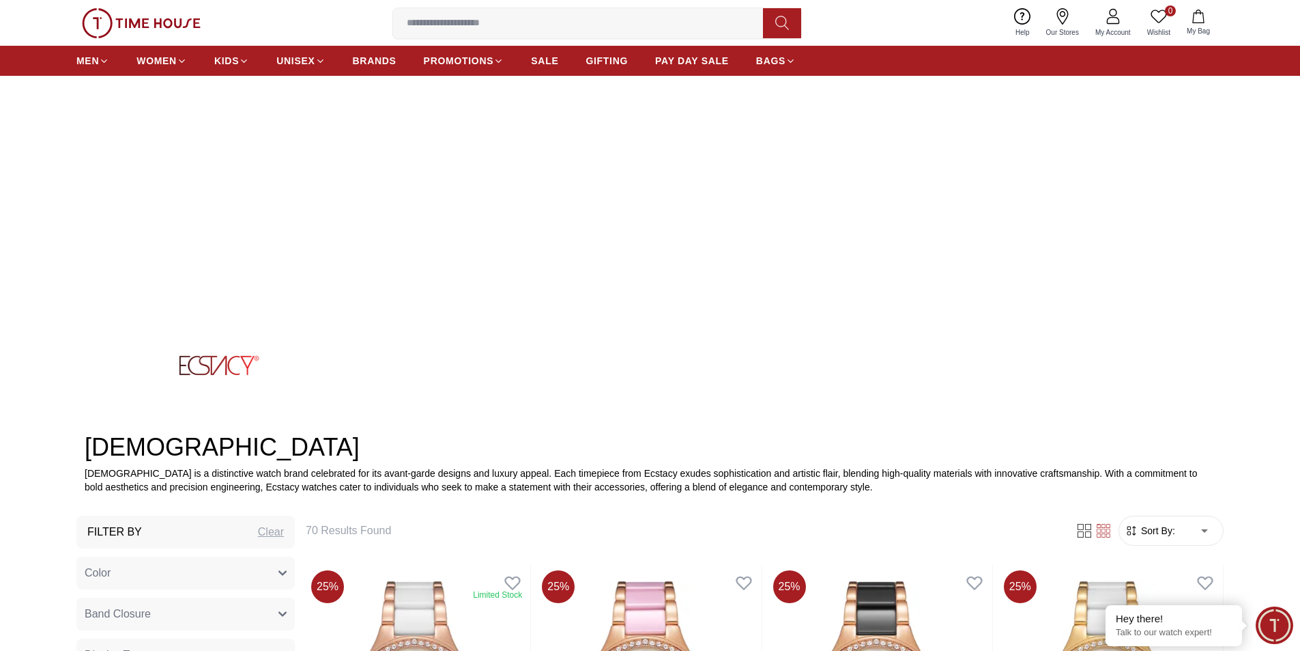
scroll to position [68, 0]
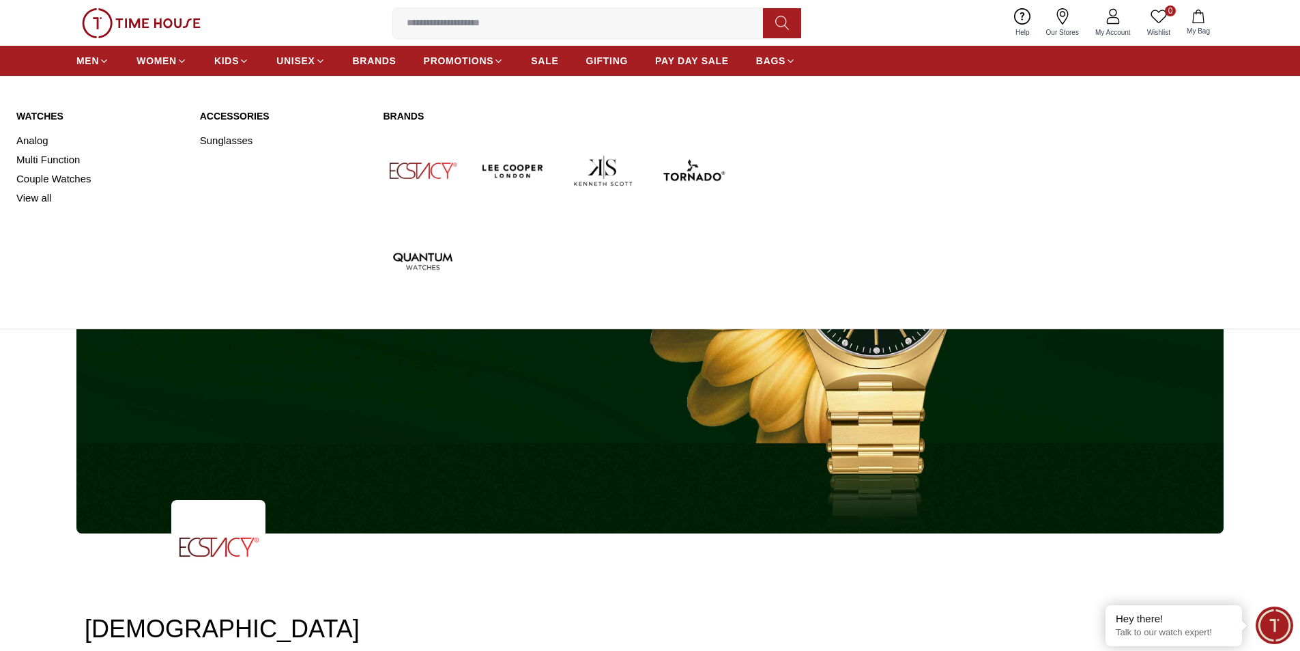
click at [530, 169] on img at bounding box center [513, 170] width 79 height 79
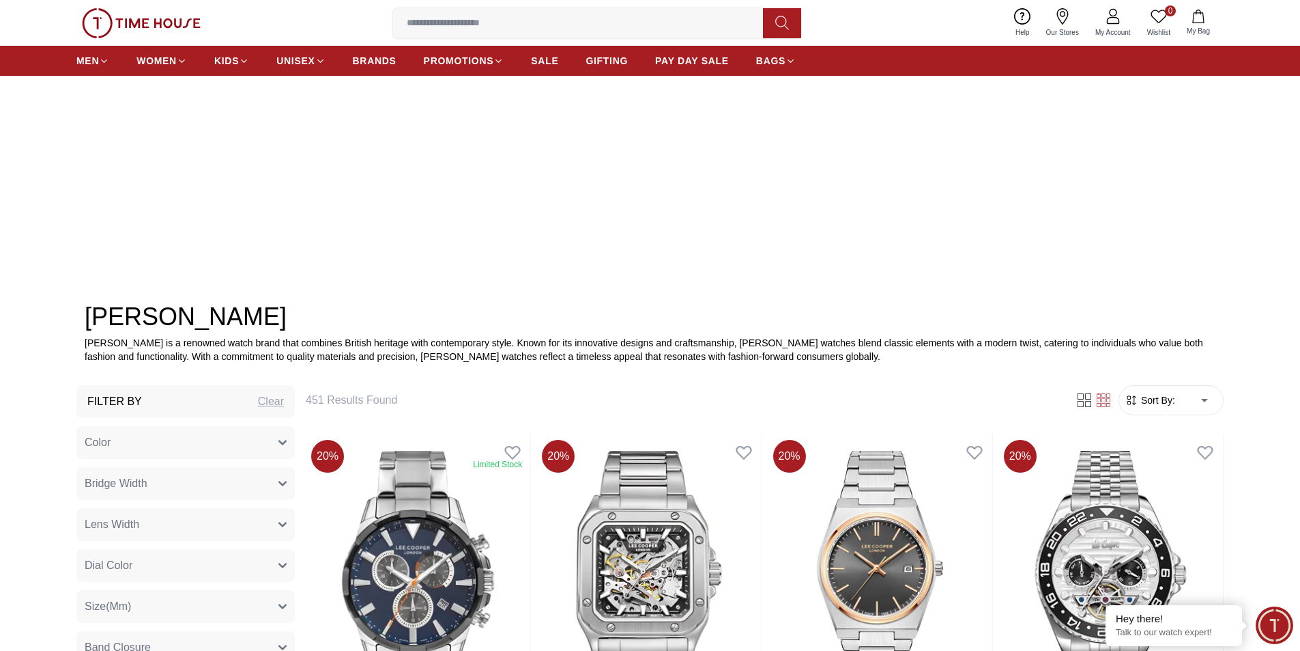
scroll to position [205, 0]
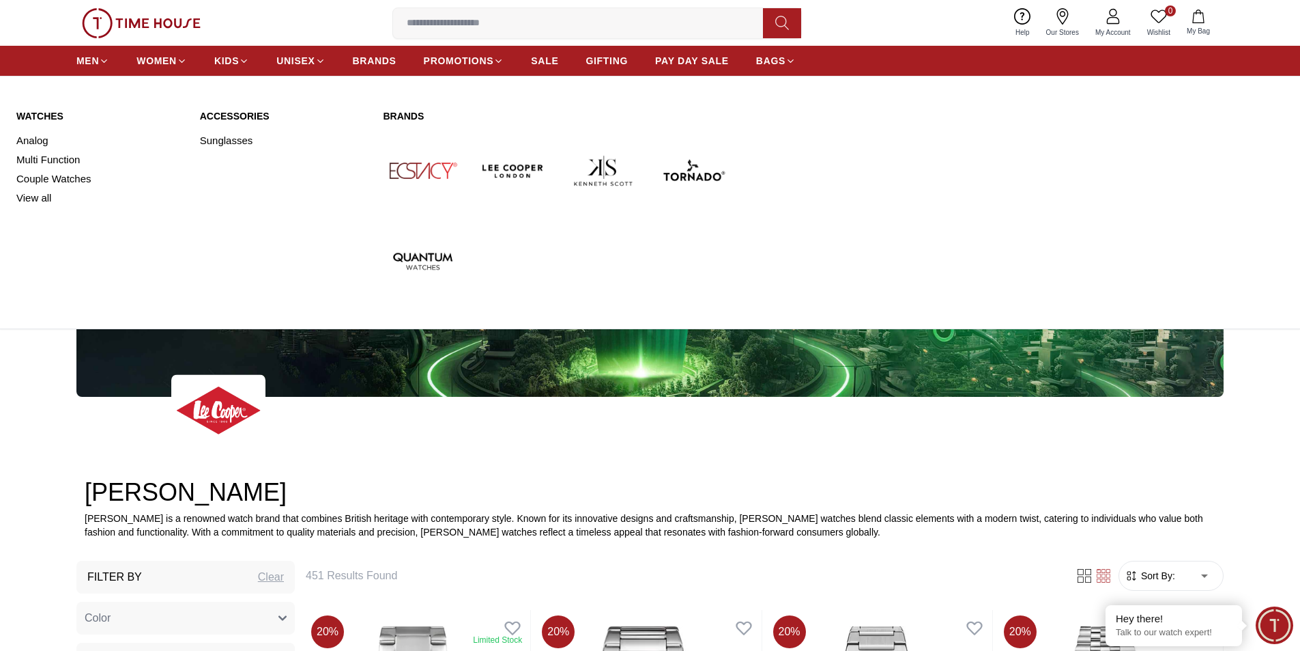
click at [588, 165] on img at bounding box center [603, 170] width 79 height 79
